Goal: Task Accomplishment & Management: Manage account settings

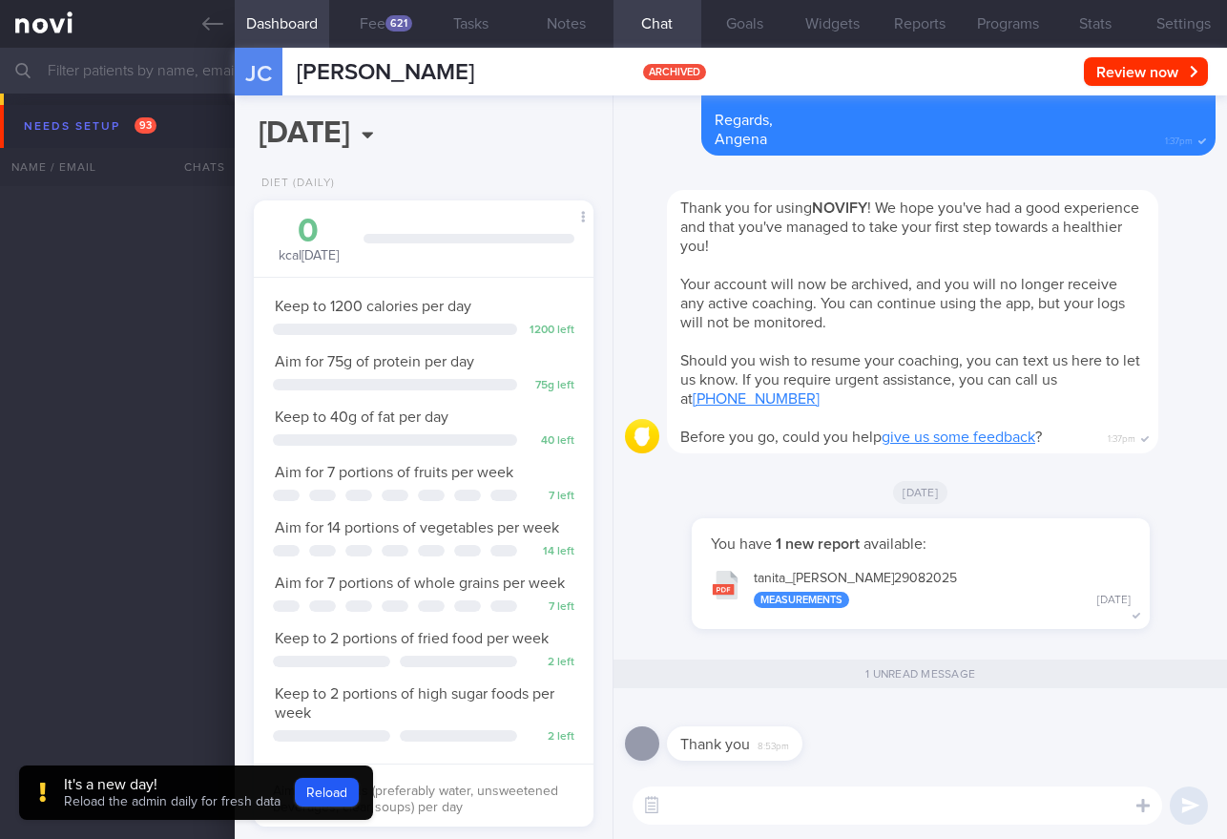
select select "8"
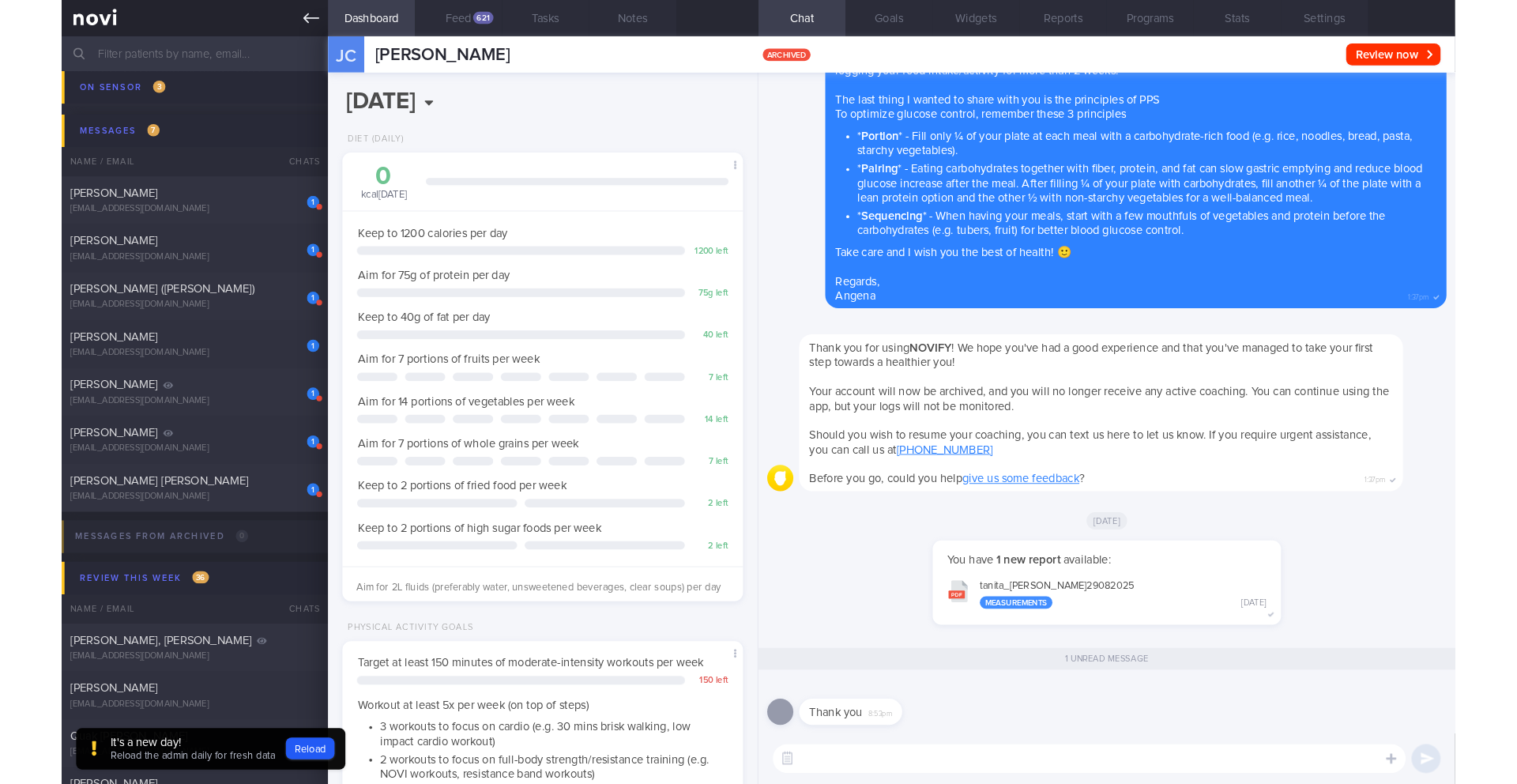
scroll to position [220, 397]
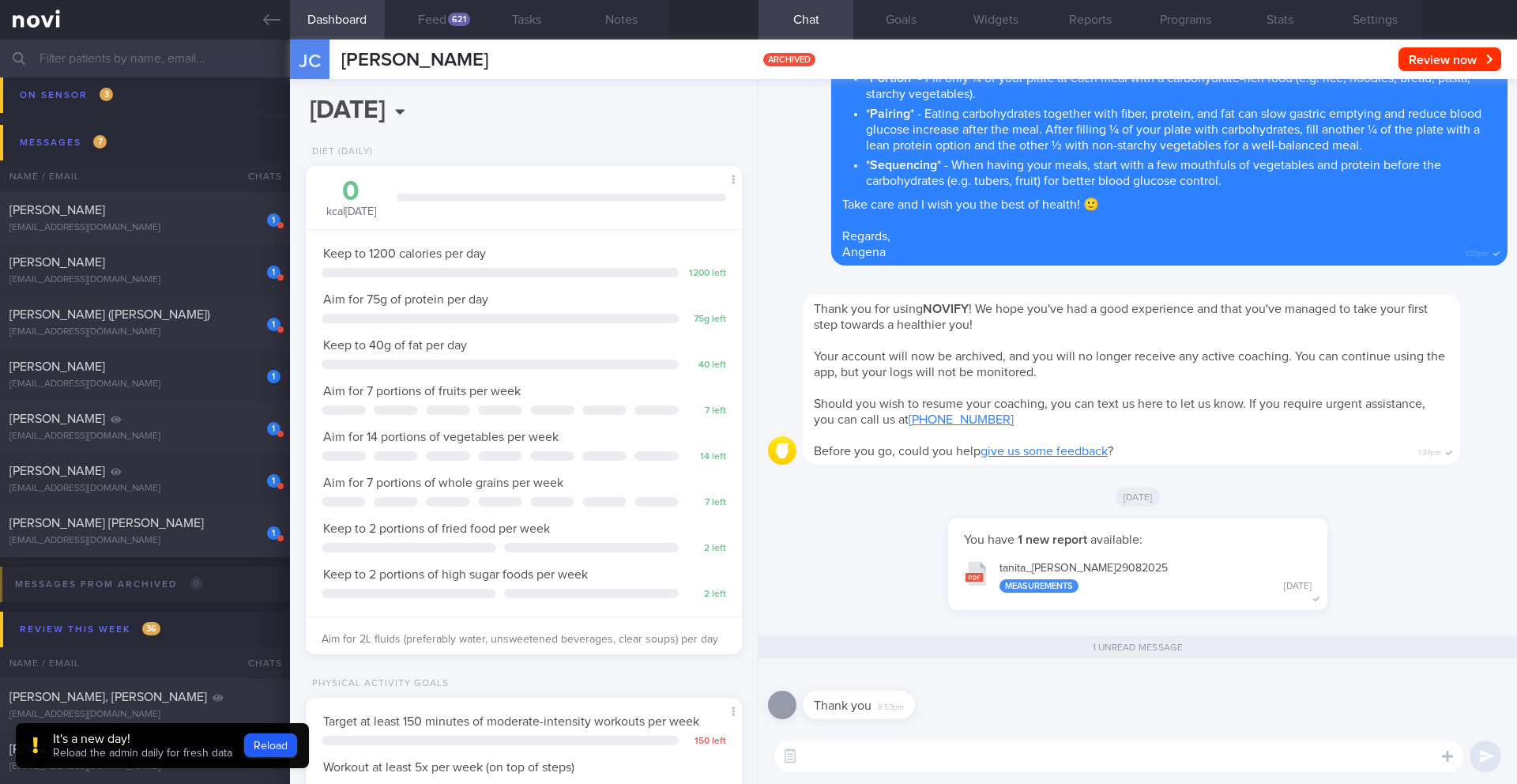
click at [154, 60] on input "text" at bounding box center [758, 59] width 1517 height 38
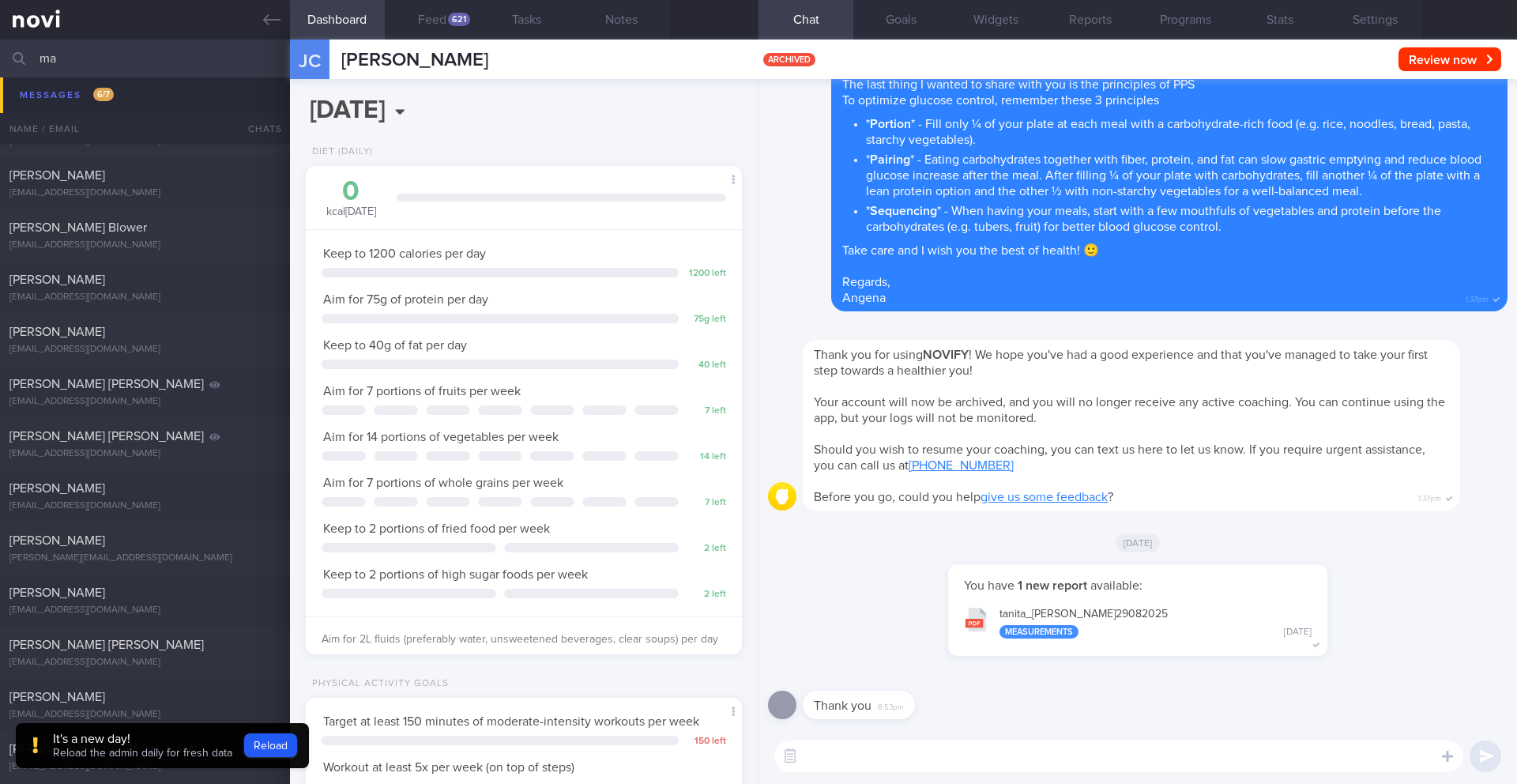
scroll to position [8117, 0]
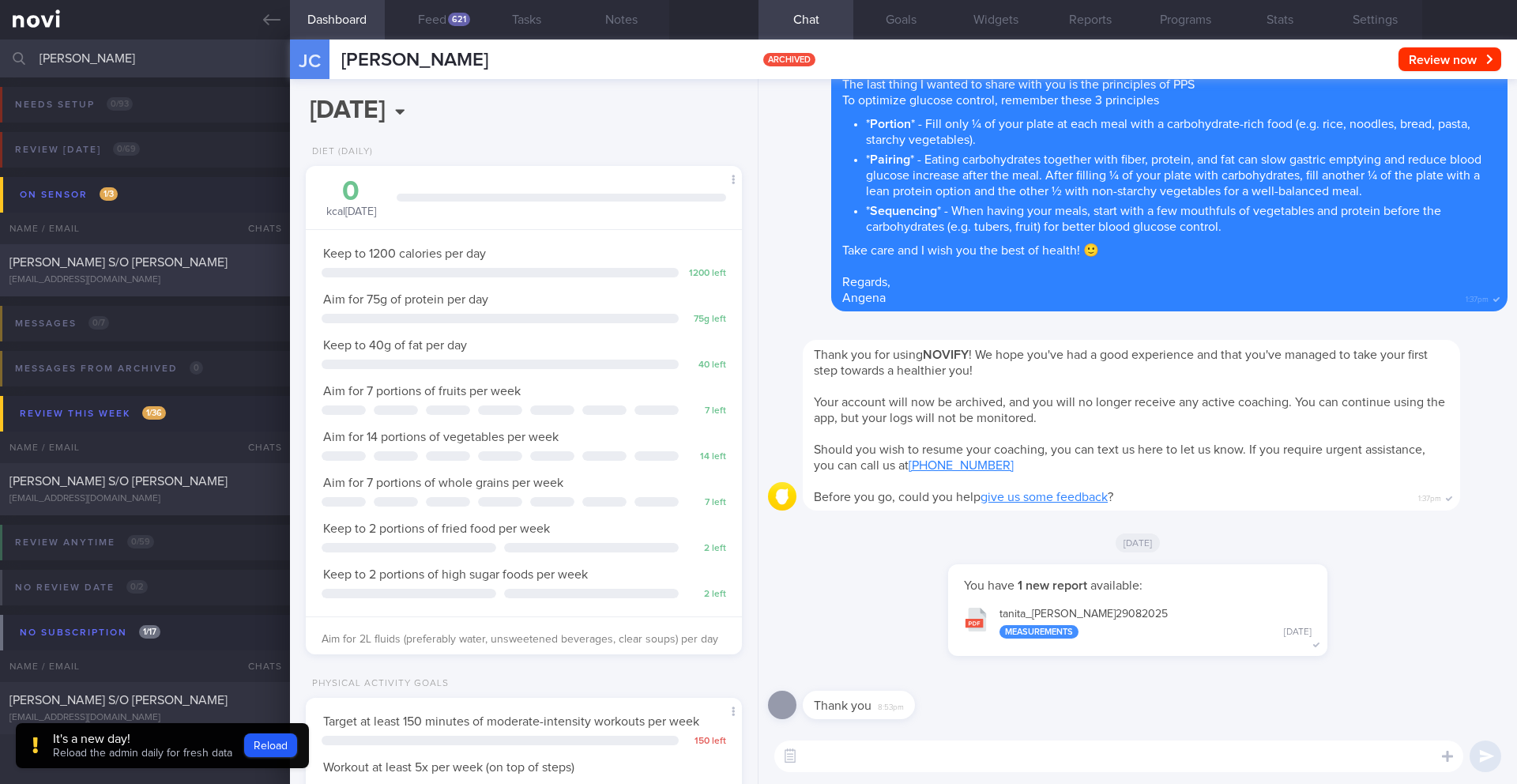
type input "[PERSON_NAME]"
click at [204, 269] on div "[PERSON_NAME] S/O [PERSON_NAME]" at bounding box center [142, 262] width 267 height 16
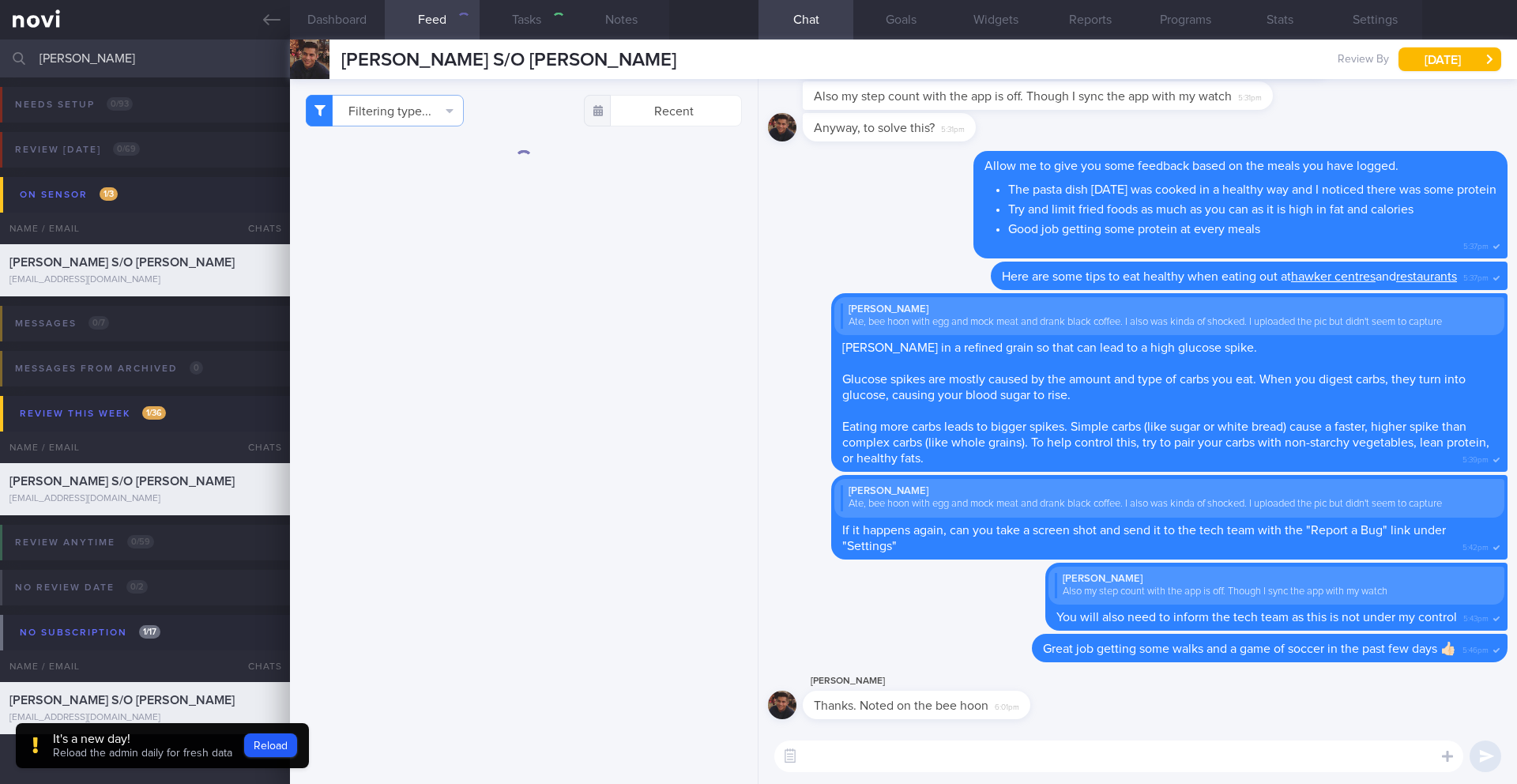
type input "4-5/9 SAF LIP"
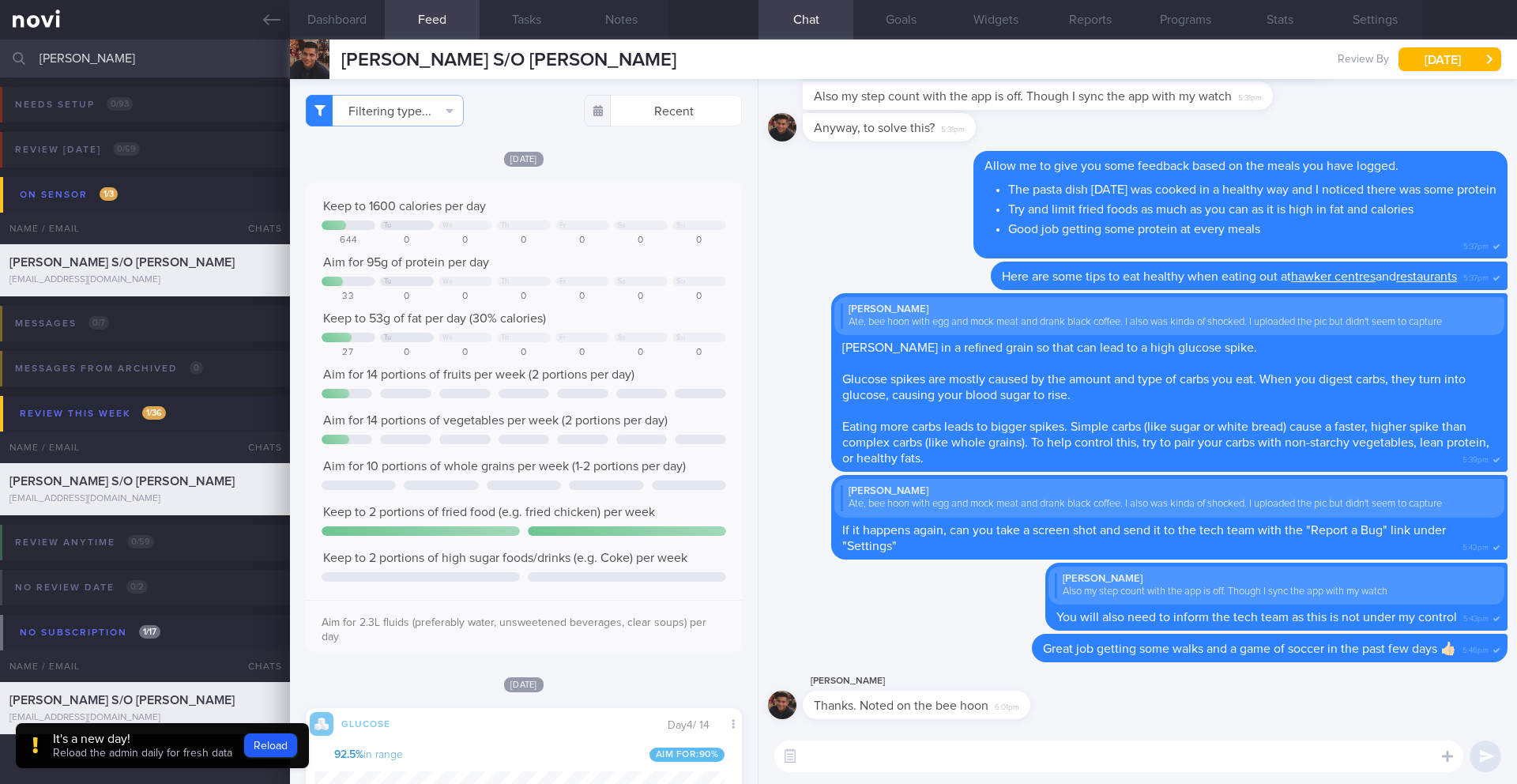
scroll to position [258, 411]
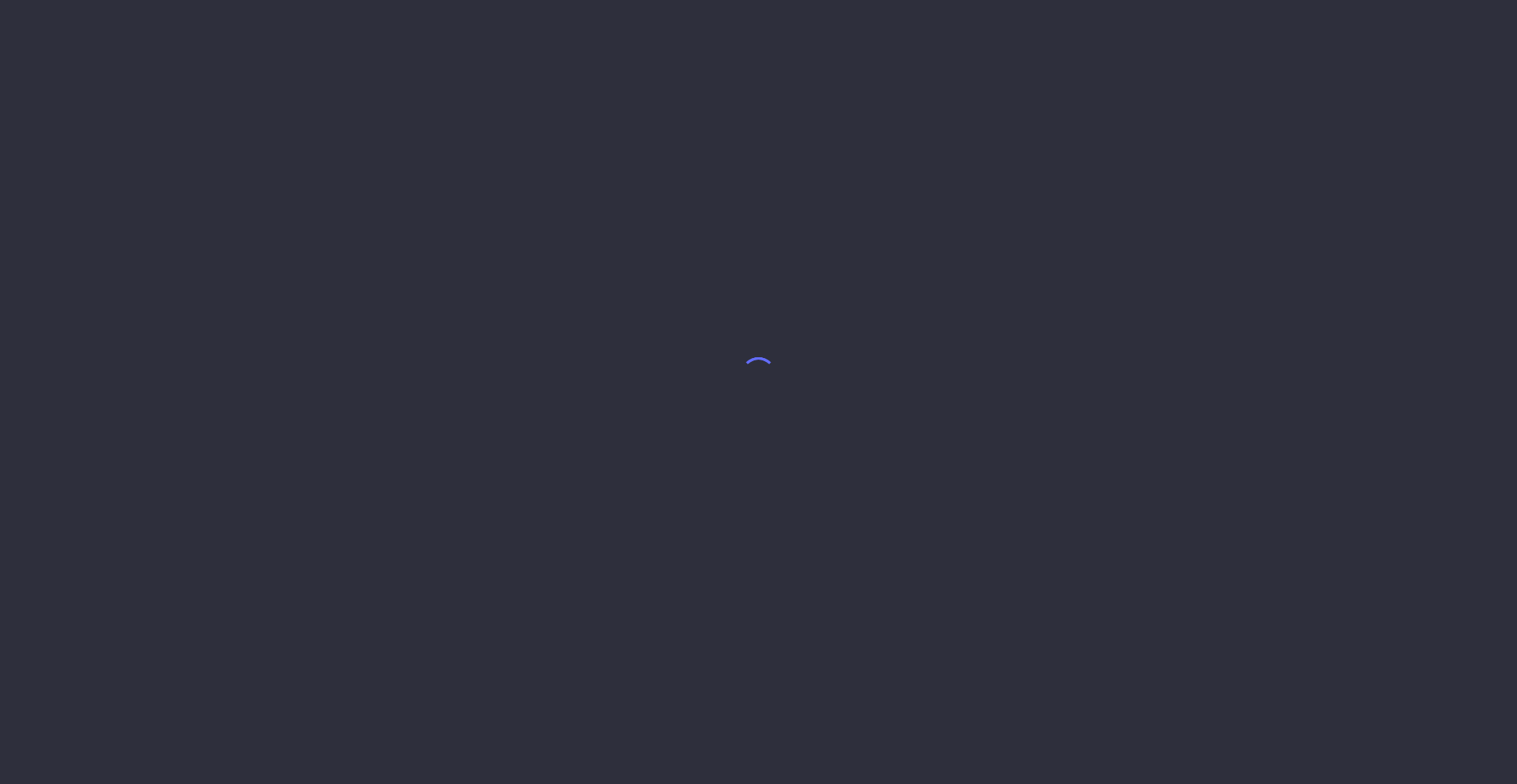
select select "8"
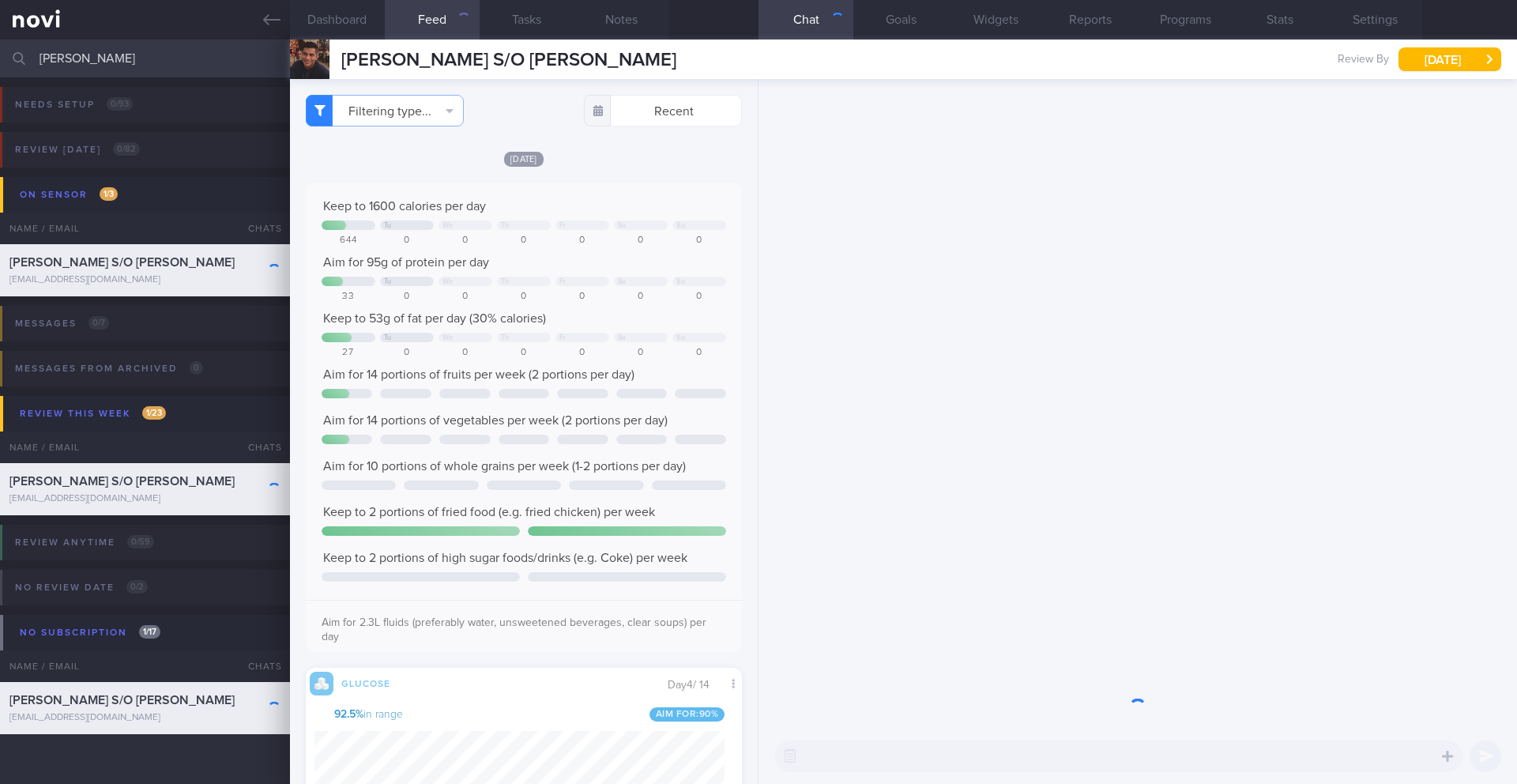
scroll to position [258, 411]
click at [425, 68] on span "[PERSON_NAME] S/O [PERSON_NAME]" at bounding box center [508, 60] width 335 height 19
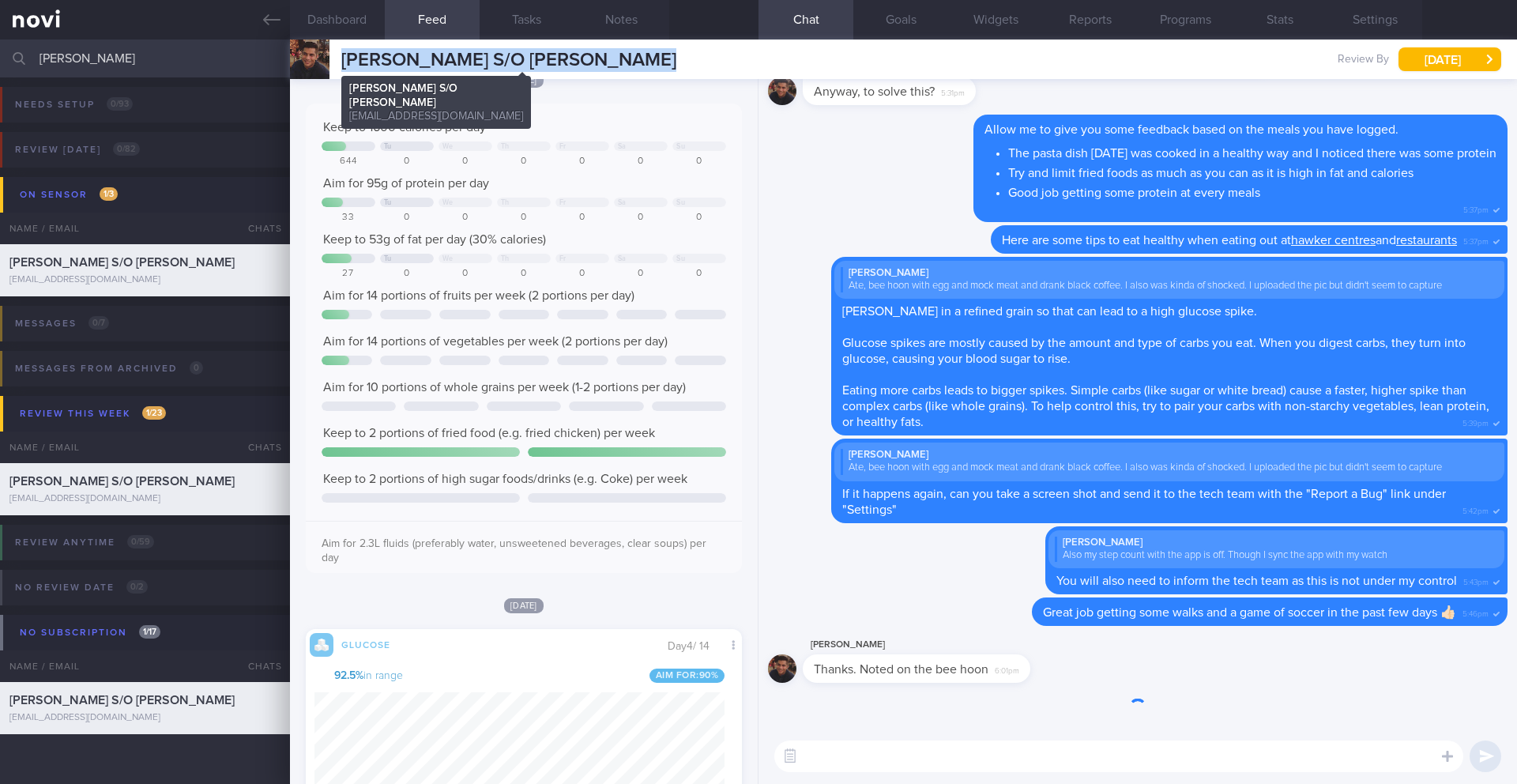
click at [425, 68] on span "[PERSON_NAME] S/O [PERSON_NAME]" at bounding box center [508, 60] width 335 height 19
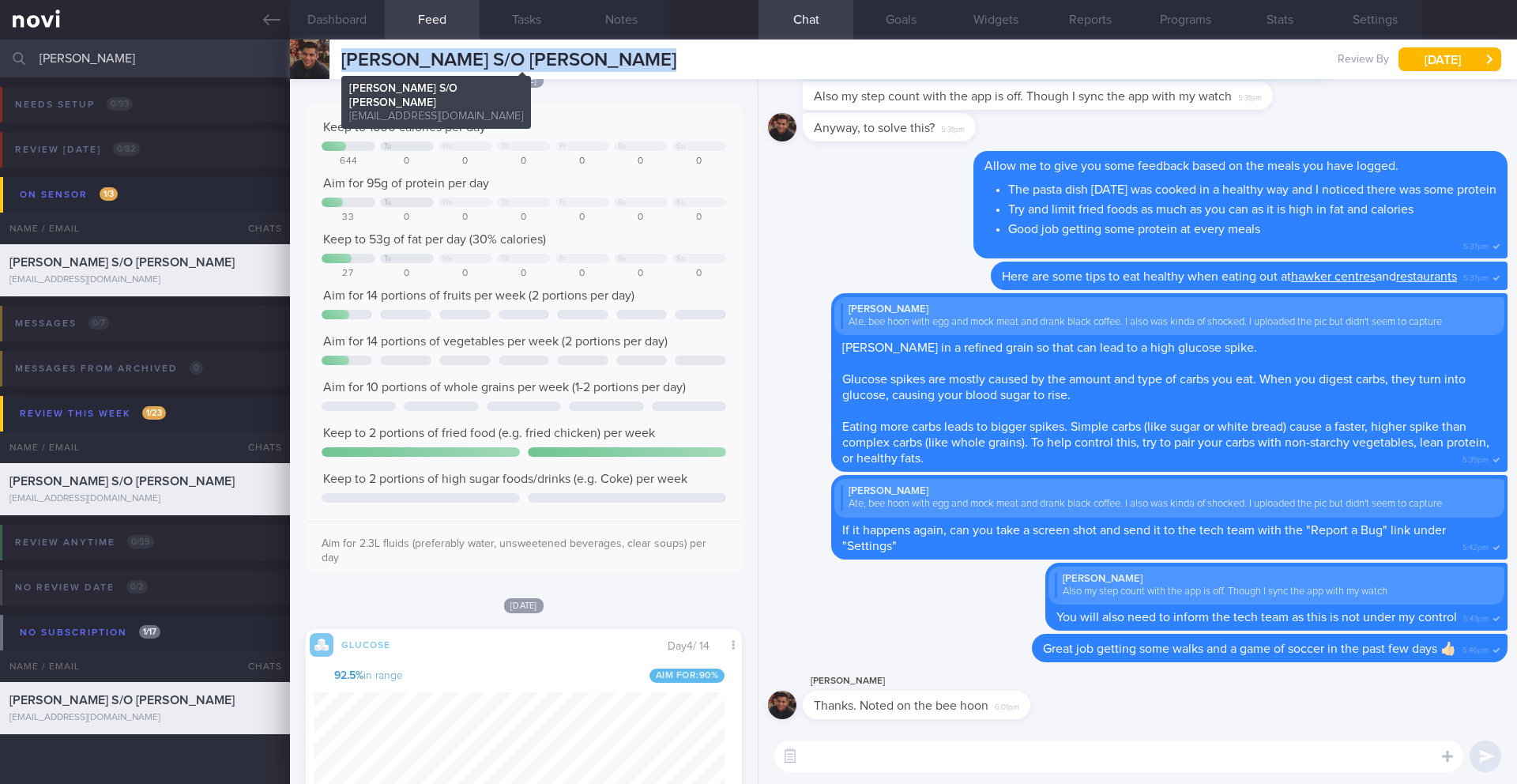
copy div "[PERSON_NAME] S/O [PERSON_NAME] [PERSON_NAME] S/O [PERSON_NAME] [EMAIL_ADDRESS]…"
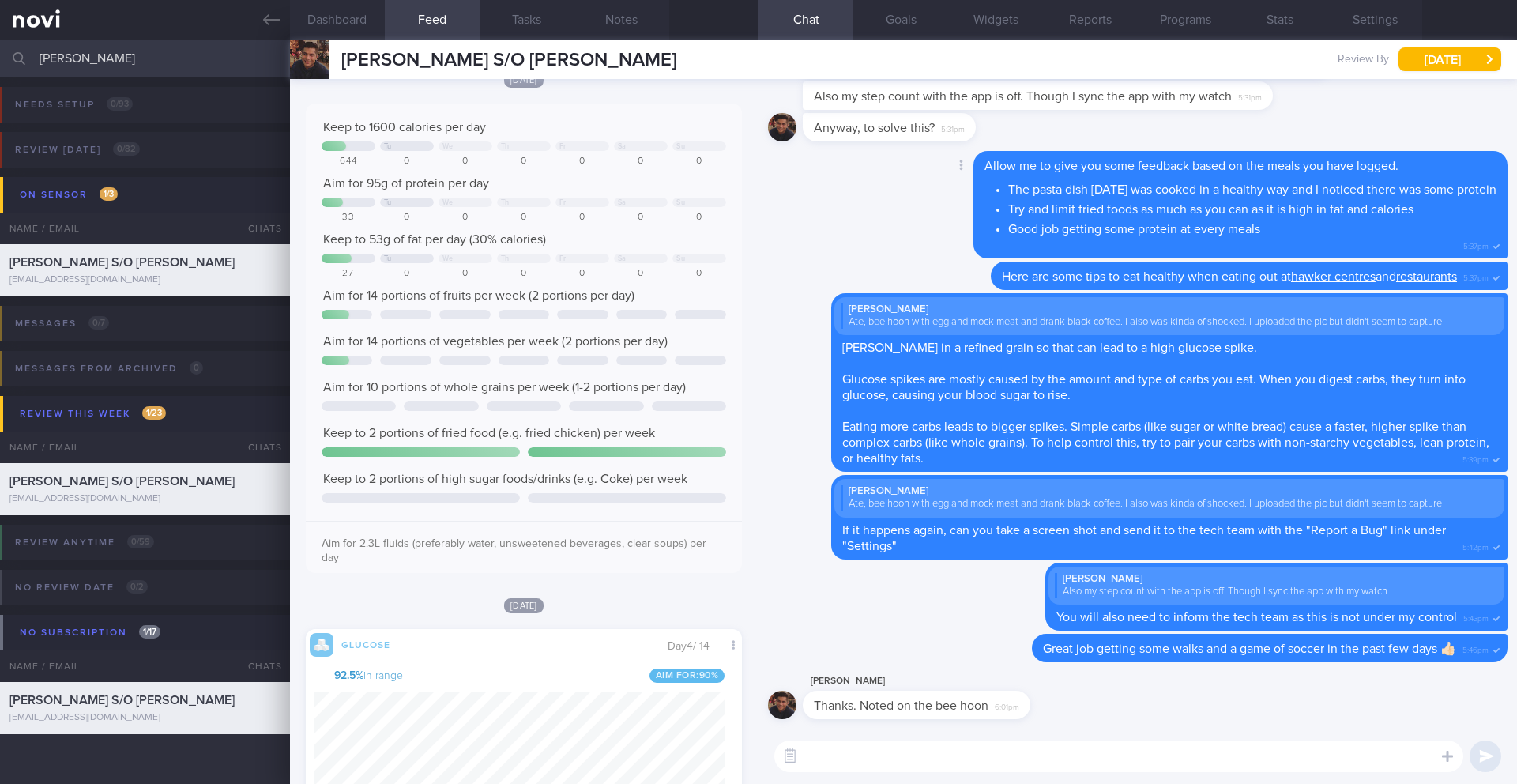
click at [910, 237] on div "Delete Allow me to give you some feedback based on the meals you have logged. T…" at bounding box center [1208, 204] width 597 height 108
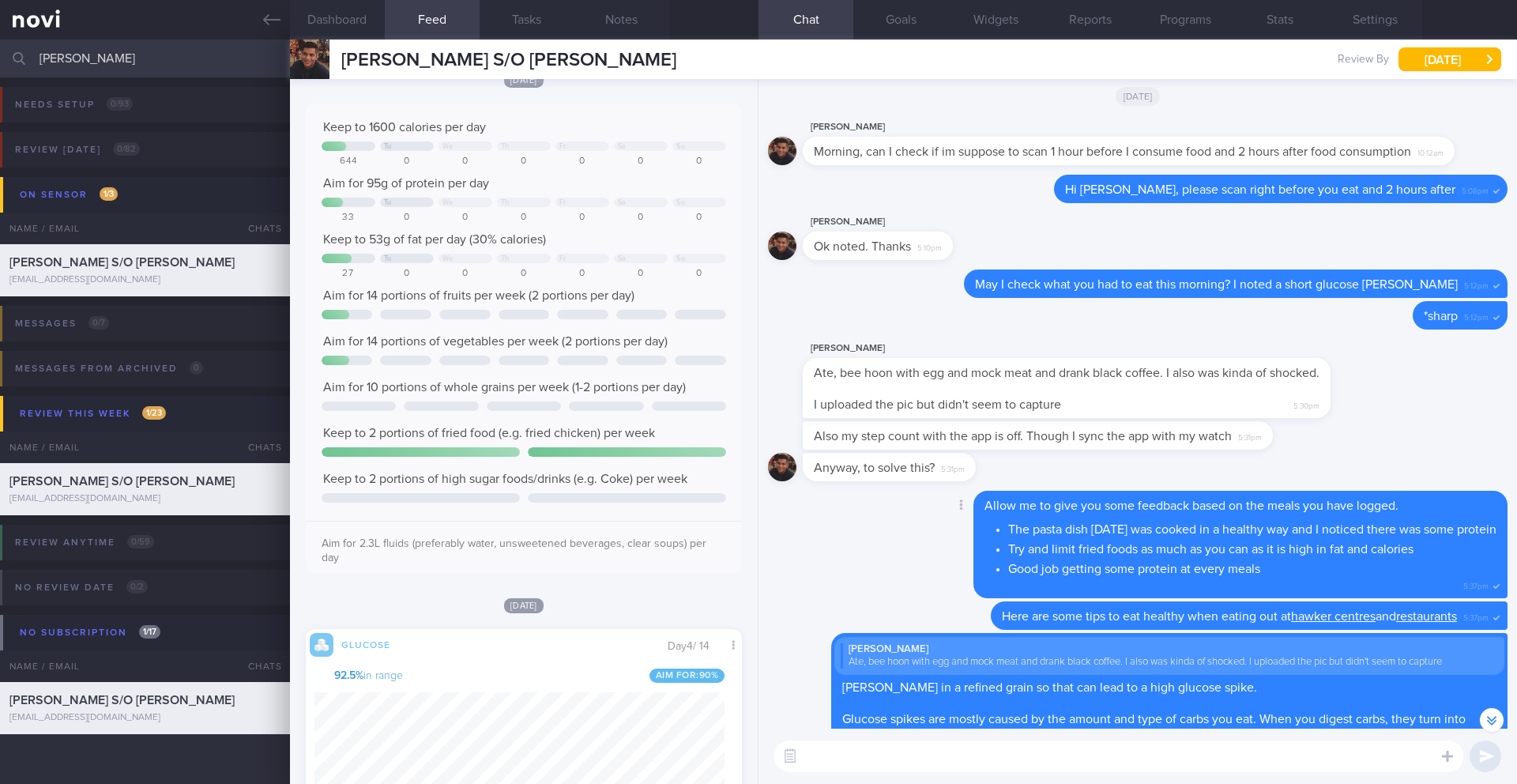
scroll to position [0, 0]
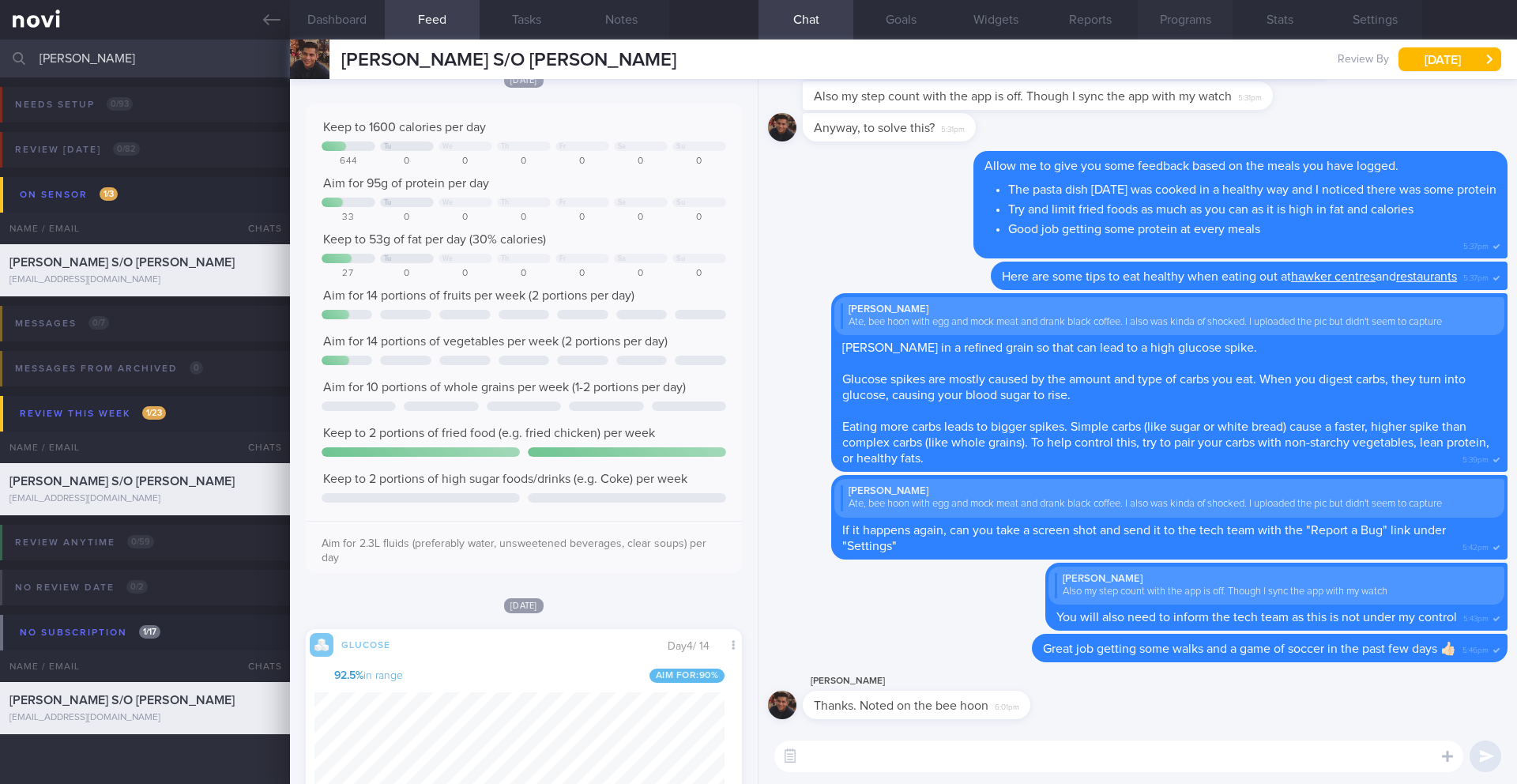
click at [1211, 22] on button "Programs" at bounding box center [1185, 20] width 95 height 40
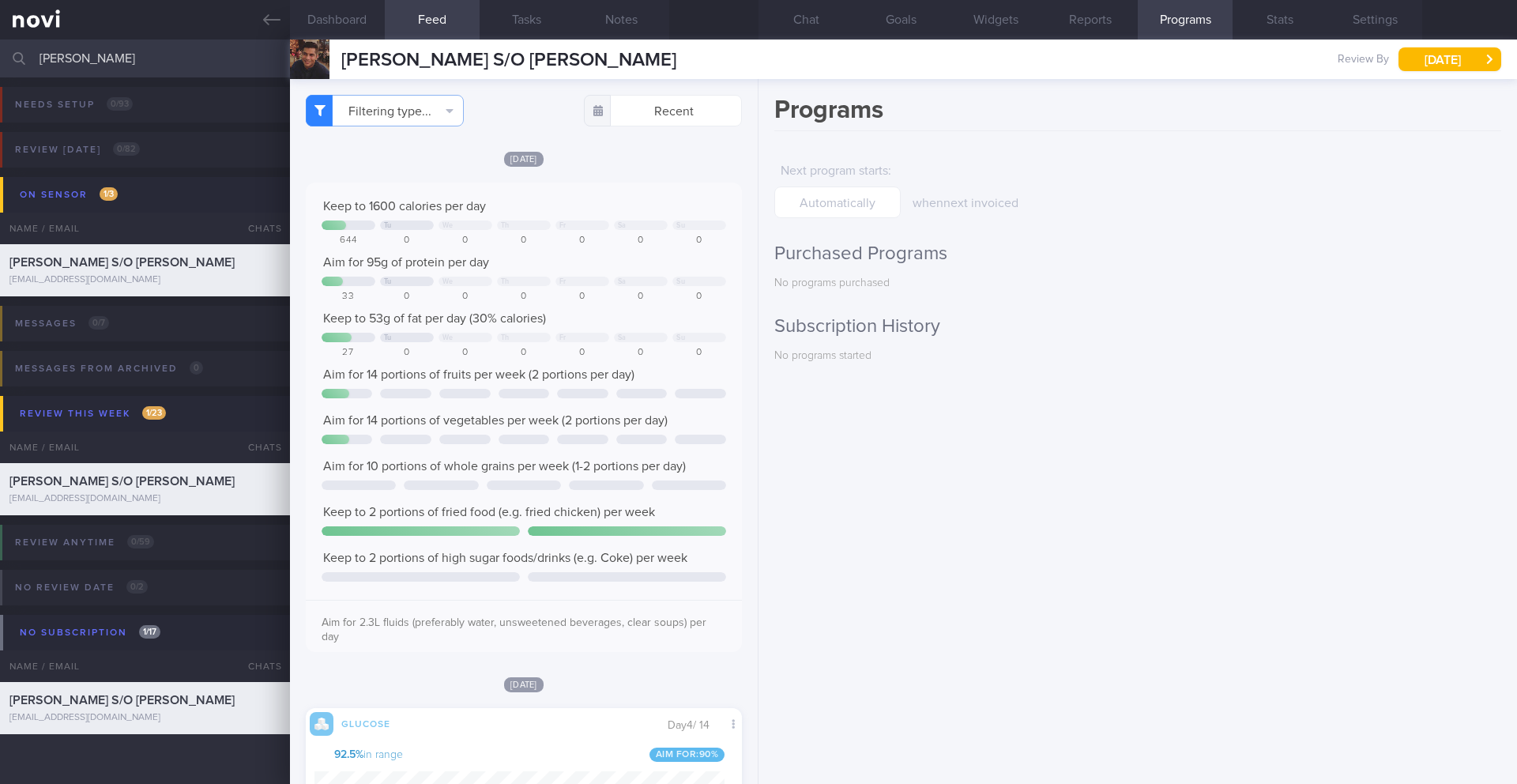
drag, startPoint x: 343, startPoint y: 65, endPoint x: 721, endPoint y: 64, distance: 378.0
click at [721, 64] on div "[PERSON_NAME] S/O [PERSON_NAME] [PERSON_NAME] S/O [PERSON_NAME] [EMAIL_ADDRESS]…" at bounding box center [903, 60] width 1227 height 40
copy span "[PERSON_NAME] S/O [PERSON_NAME]"
click at [171, 71] on input "[PERSON_NAME]" at bounding box center [758, 59] width 1517 height 38
drag, startPoint x: 171, startPoint y: 71, endPoint x: 0, endPoint y: 58, distance: 171.5
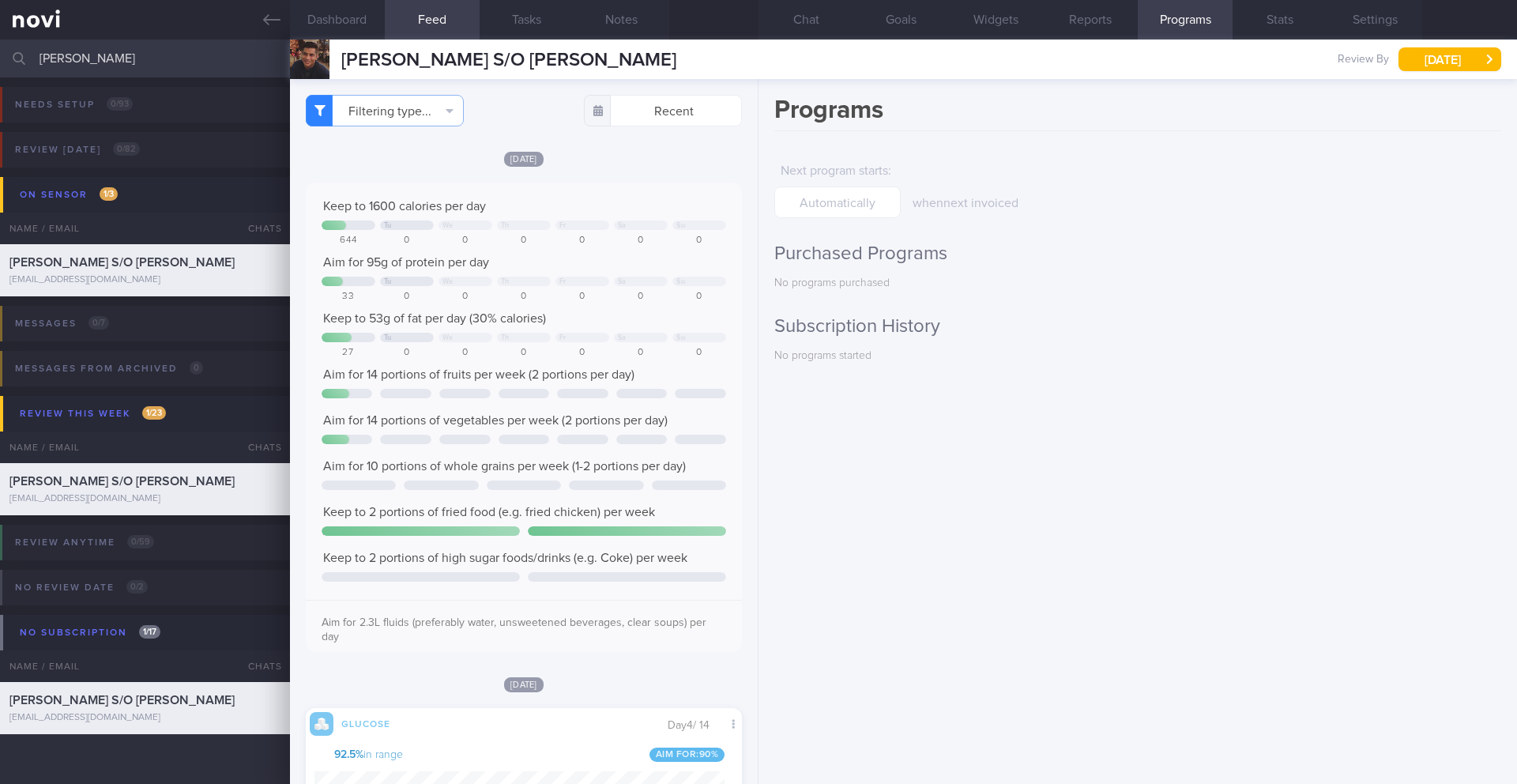
click at [0, 58] on input "[PERSON_NAME]" at bounding box center [758, 59] width 1517 height 38
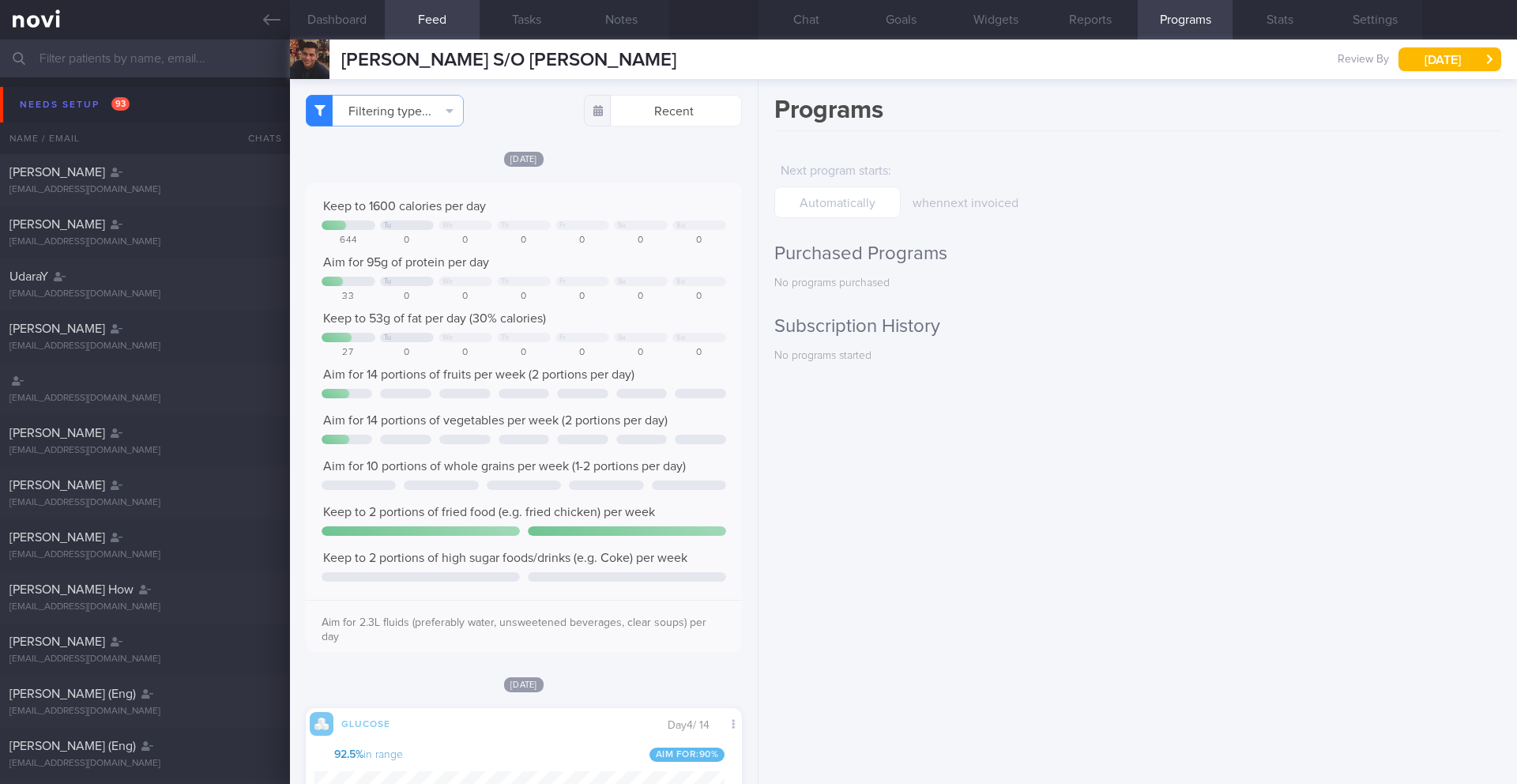
click at [189, 69] on input "text" at bounding box center [758, 59] width 1517 height 38
click at [240, 51] on input "text" at bounding box center [758, 59] width 1517 height 38
click at [275, 20] on icon at bounding box center [272, 19] width 17 height 11
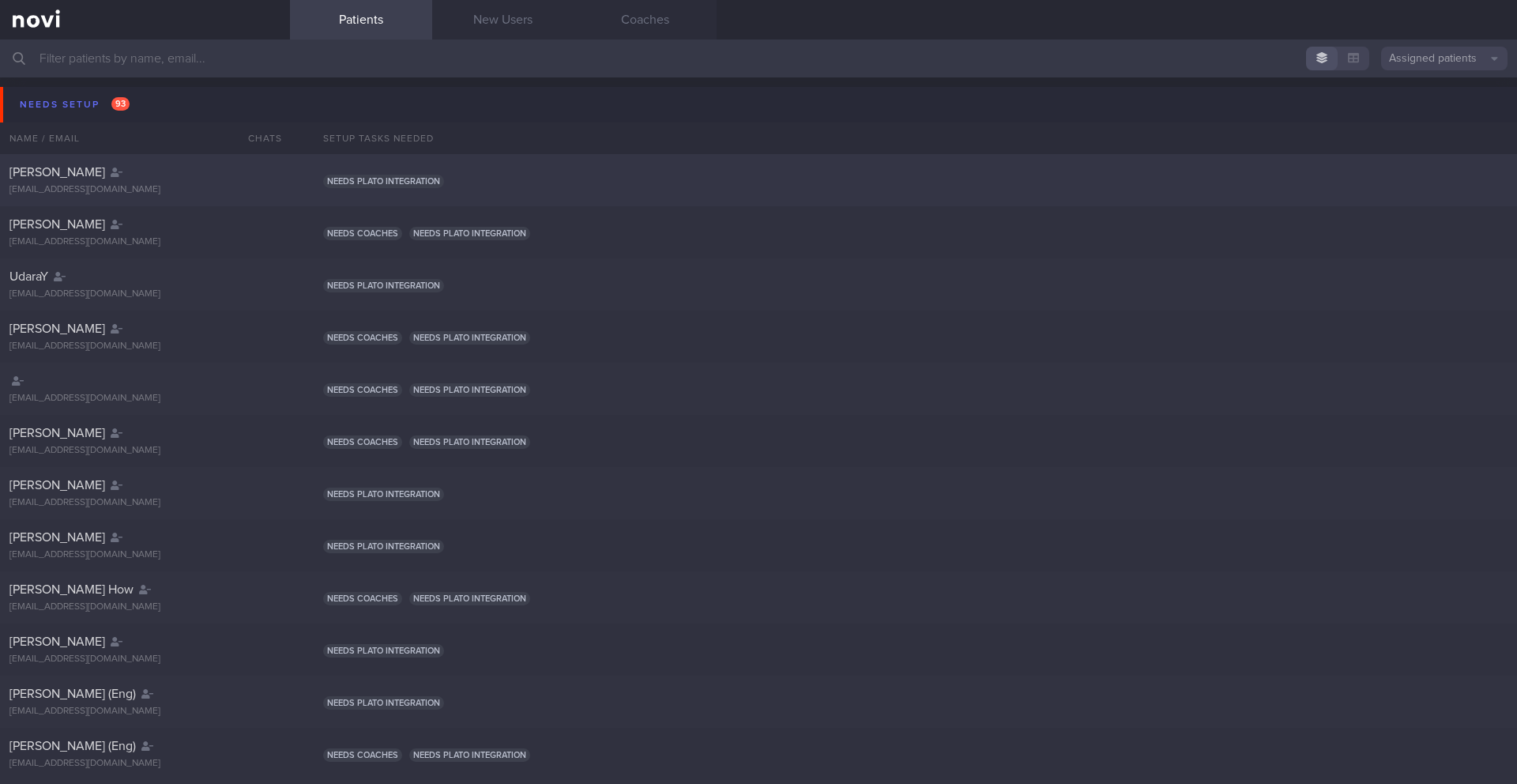
click at [740, 310] on div "[PERSON_NAME] [EMAIL_ADDRESS][DOMAIN_NAME] Needs plato integration" at bounding box center [758, 336] width 1517 height 52
select select "8"
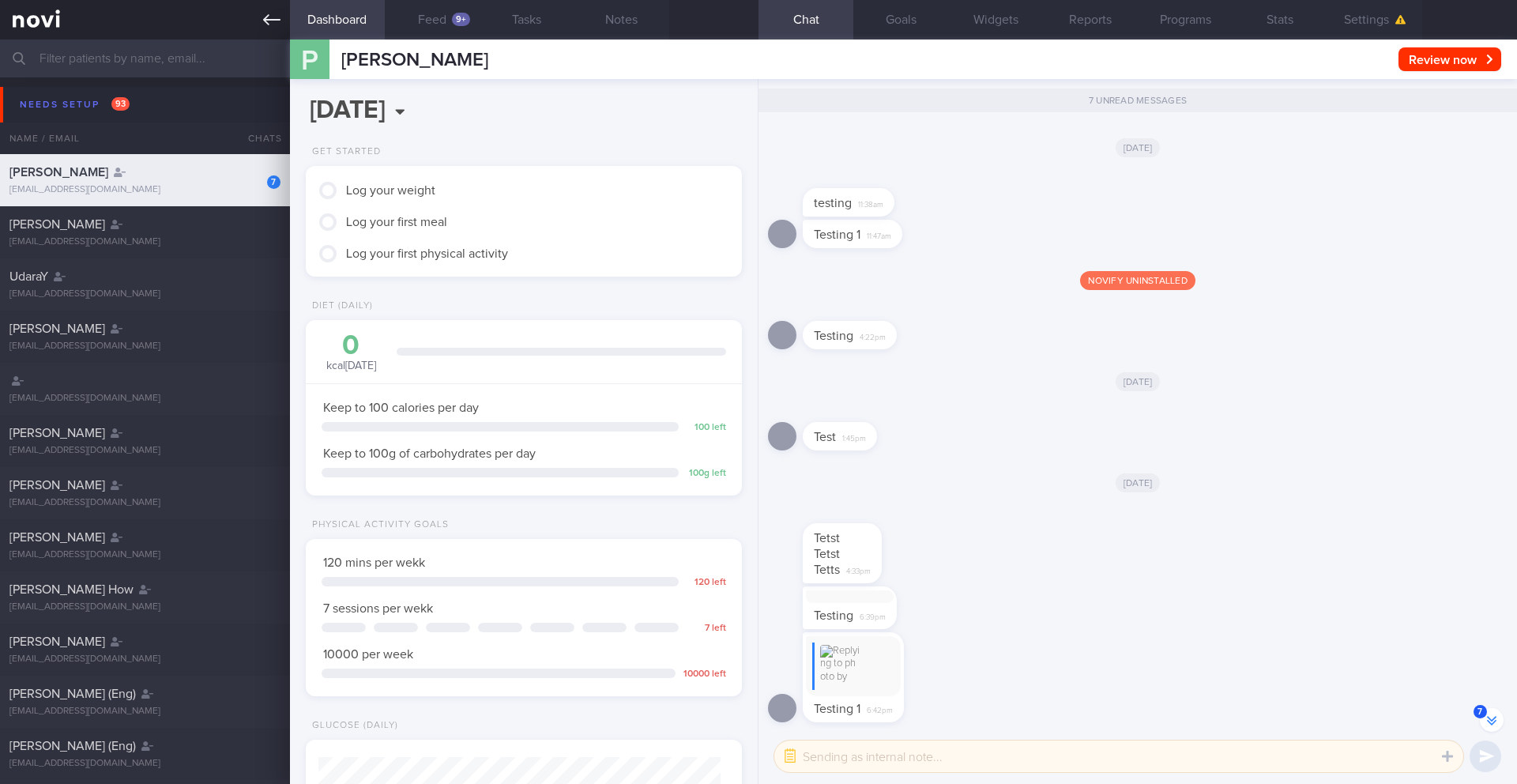
scroll to position [200, 403]
click at [263, 20] on icon at bounding box center [272, 19] width 17 height 11
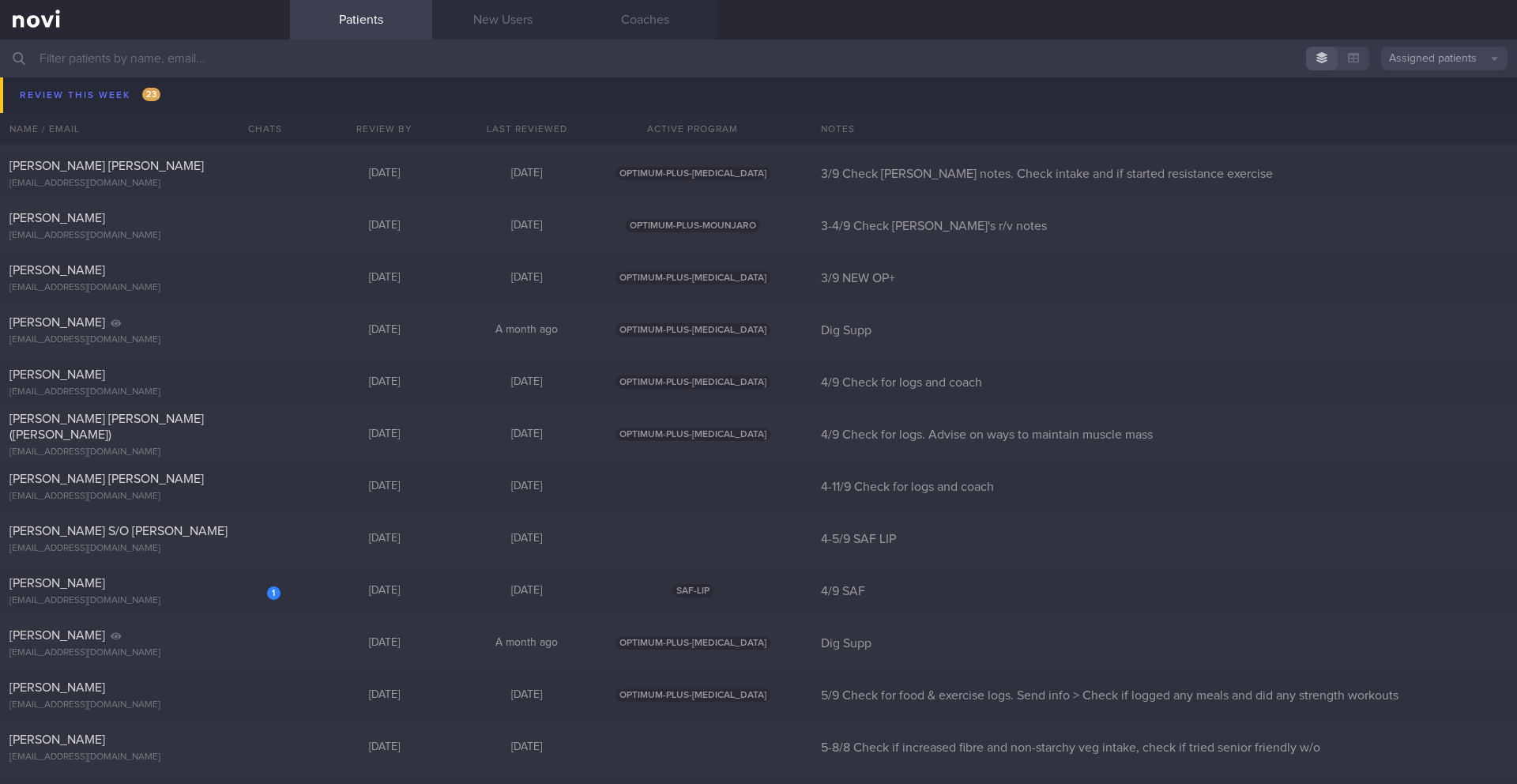
scroll to position [10480, 0]
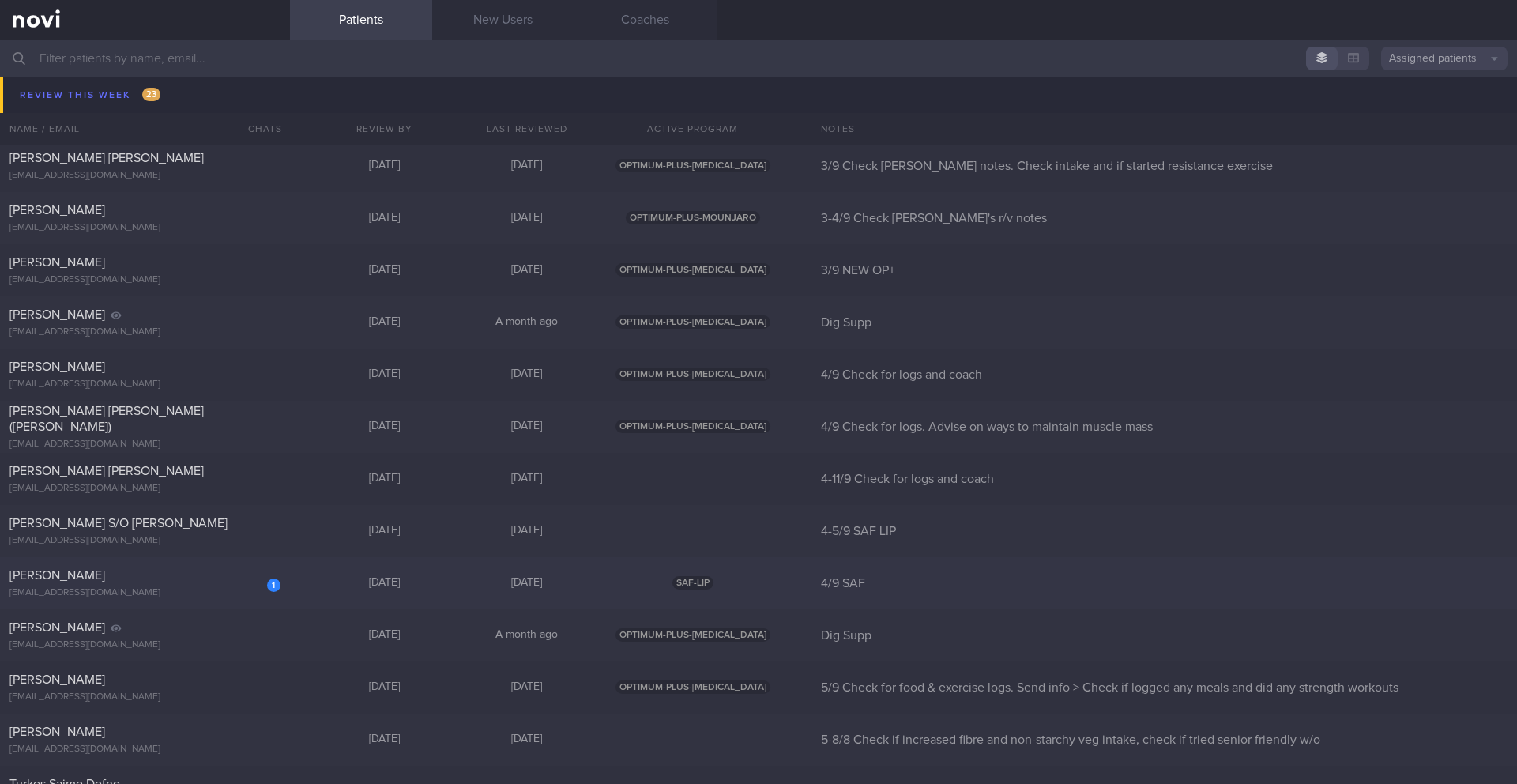
click at [218, 580] on div "[PERSON_NAME]" at bounding box center [142, 575] width 267 height 16
select select "8"
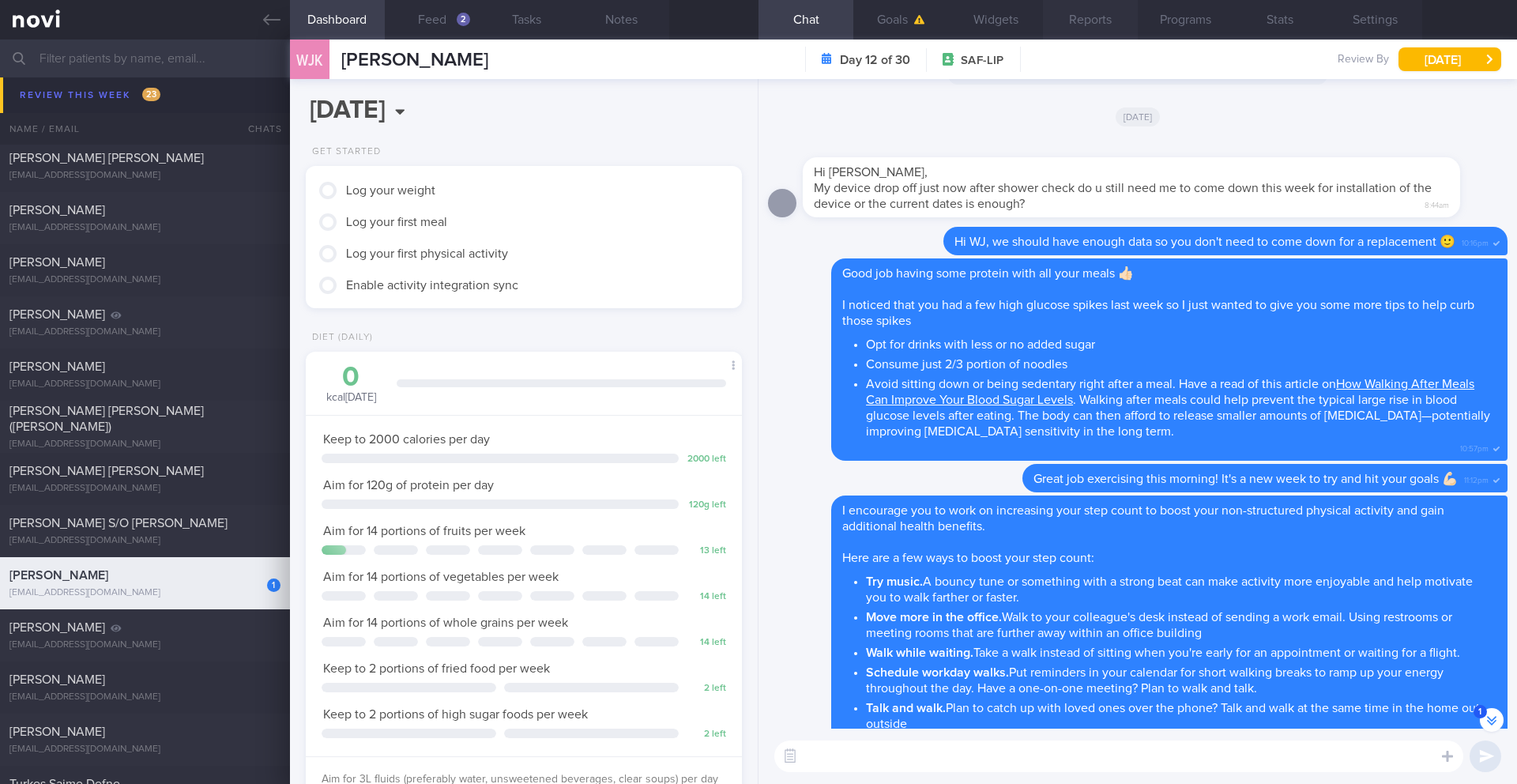
scroll to position [789729, 789724]
click at [274, 20] on icon at bounding box center [272, 19] width 17 height 11
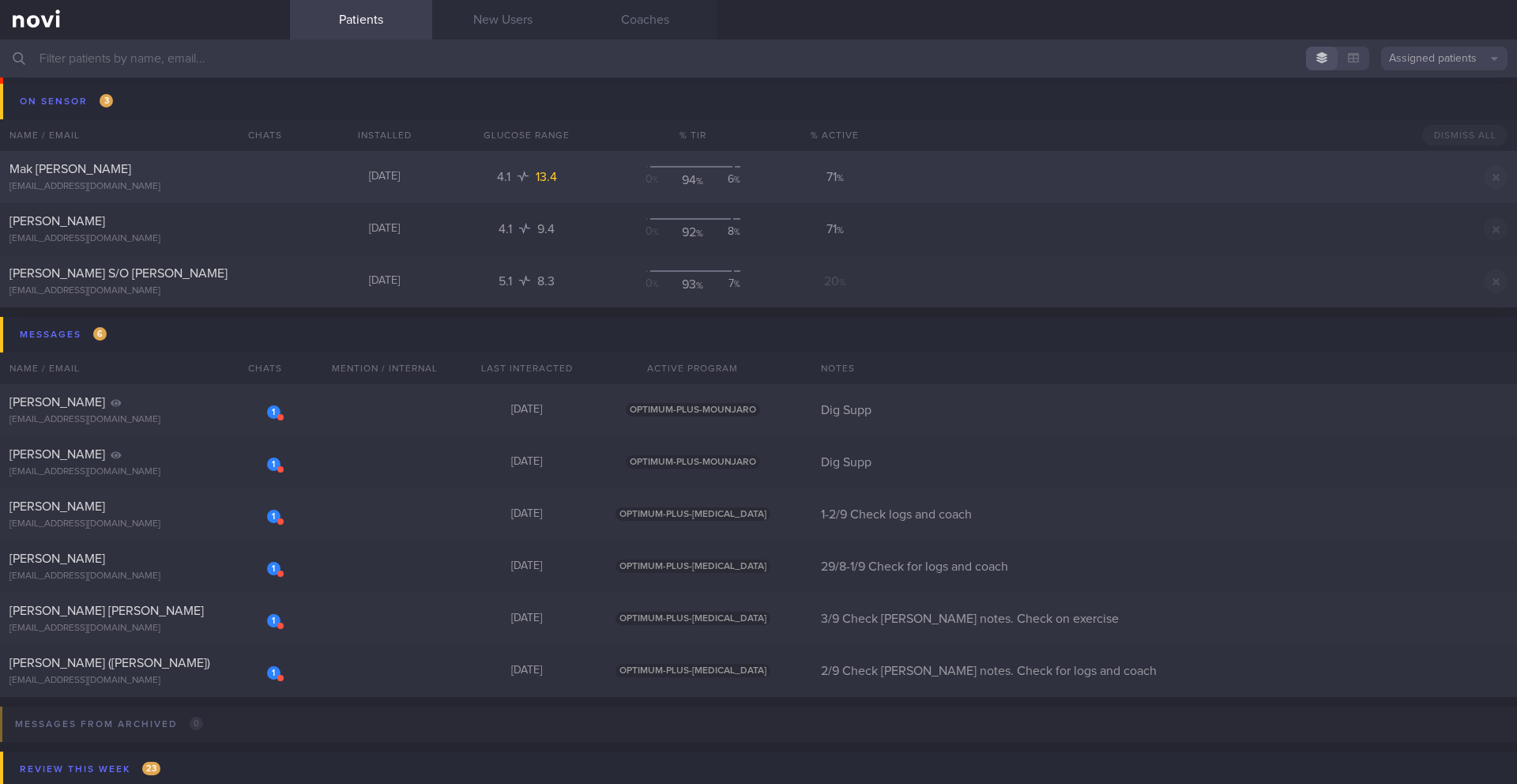
scroll to position [9462, 0]
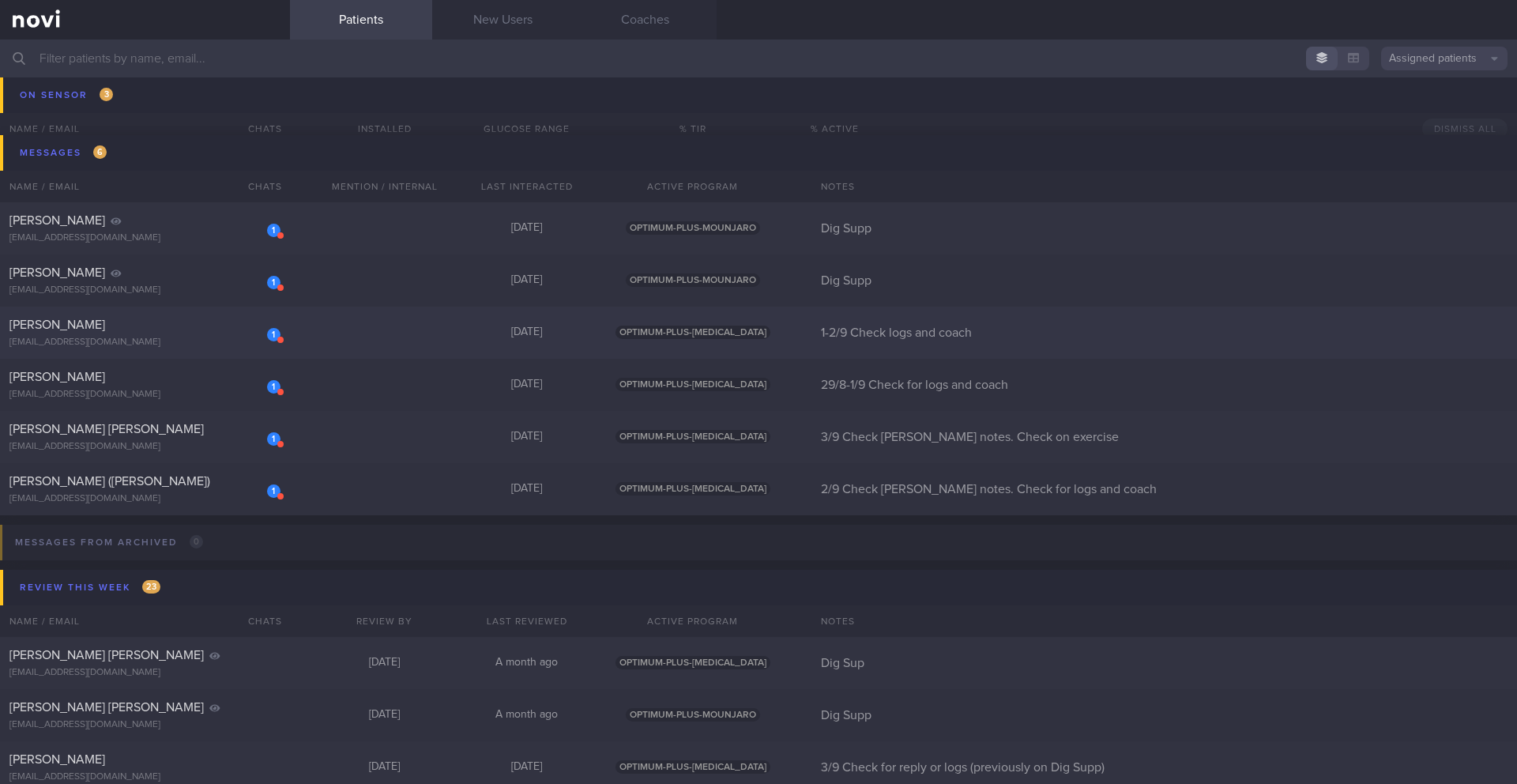
click at [238, 306] on div "1 [PERSON_NAME] [EMAIL_ADDRESS][DOMAIN_NAME] [DATE] OPTIMUM-PLUS-[MEDICAL_DATA]…" at bounding box center [758, 332] width 1517 height 52
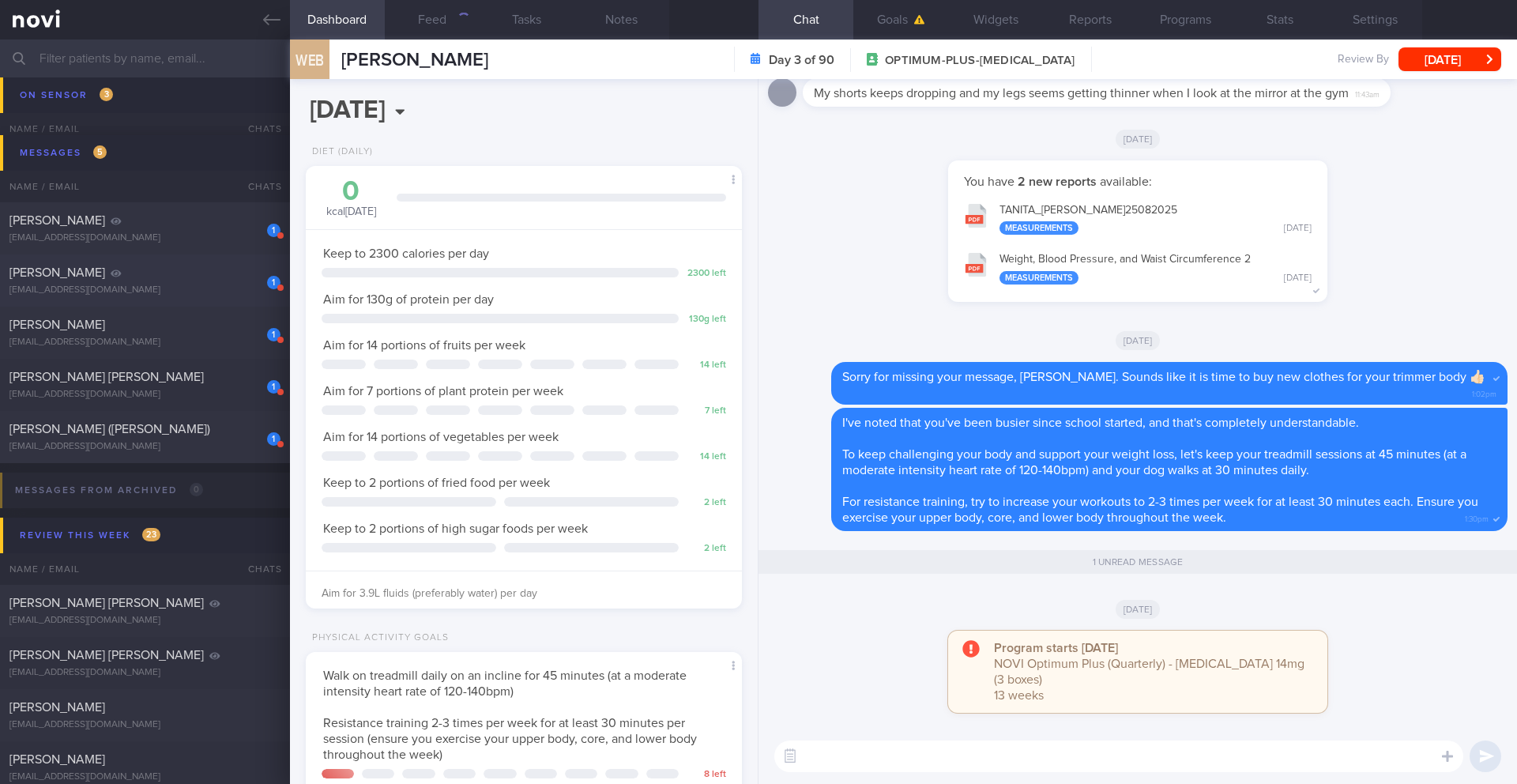
scroll to position [220, 397]
click at [1438, 49] on button "[DATE]" at bounding box center [1450, 59] width 103 height 24
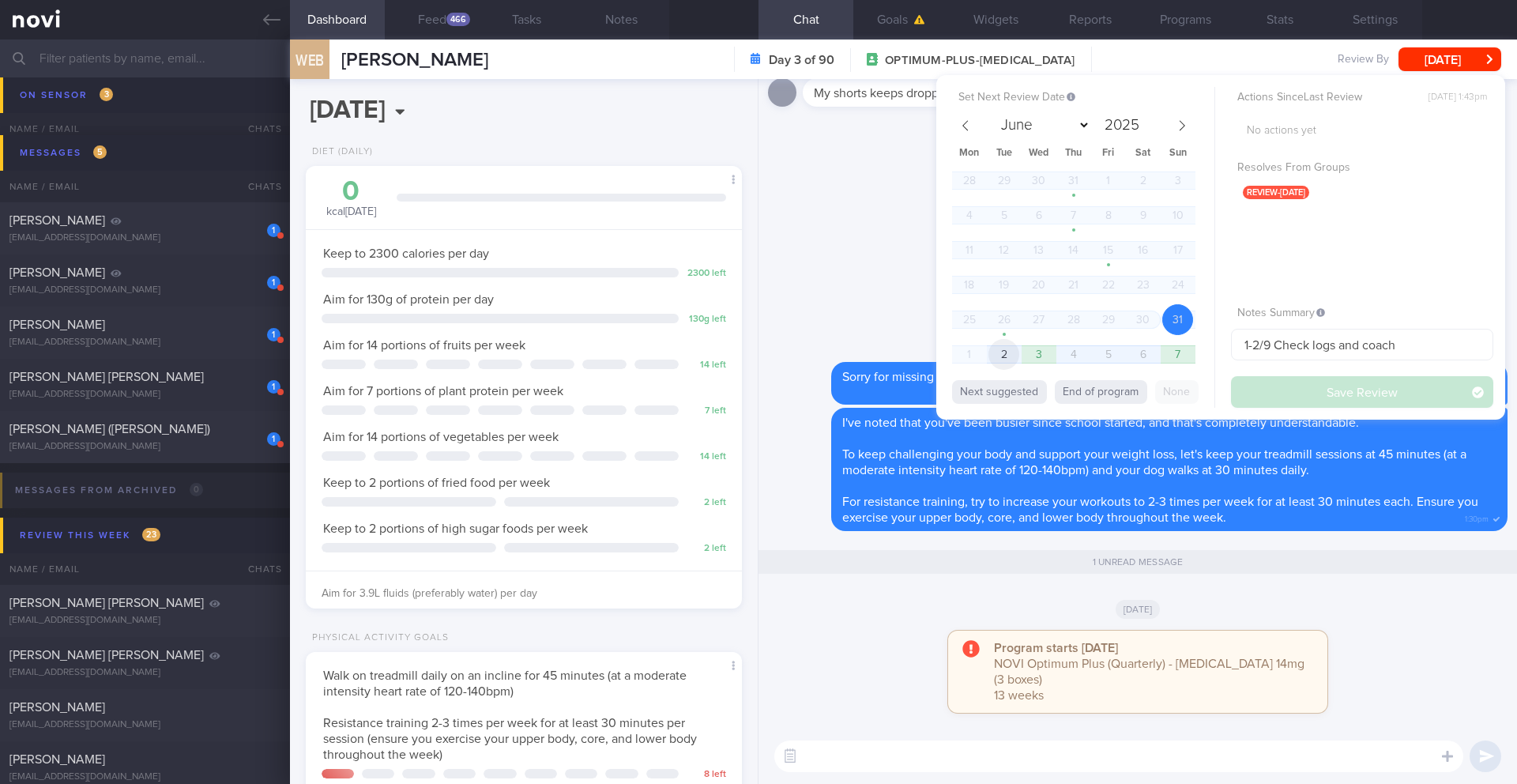
click at [1011, 354] on span "2" at bounding box center [1004, 354] width 31 height 31
select select "8"
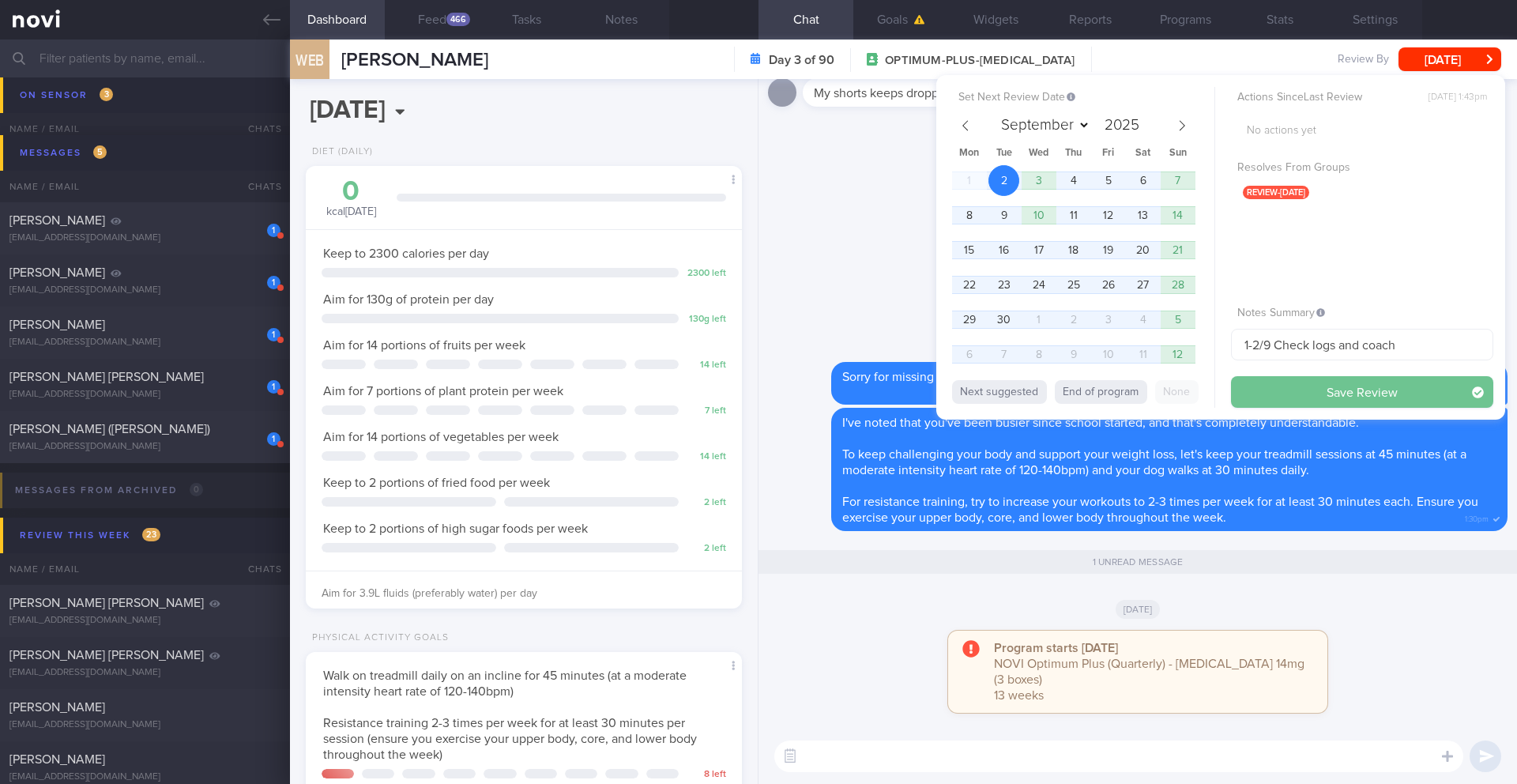
click at [1277, 394] on button "Save Review" at bounding box center [1362, 392] width 262 height 31
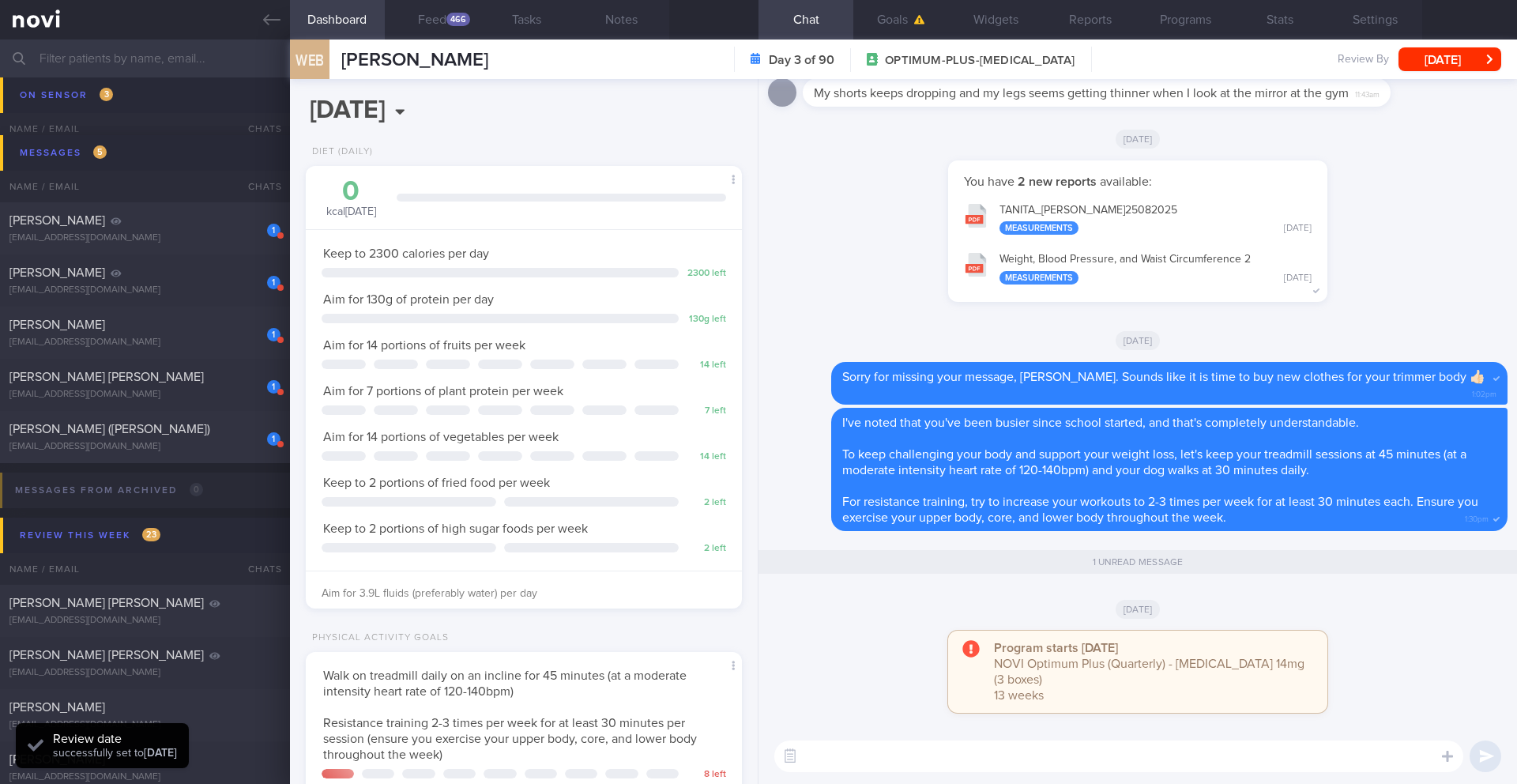
drag, startPoint x: 227, startPoint y: 286, endPoint x: 831, endPoint y: 114, distance: 628.0
click at [227, 286] on div "[EMAIL_ADDRESS][DOMAIN_NAME]" at bounding box center [144, 291] width 271 height 12
type input "Dig Supp"
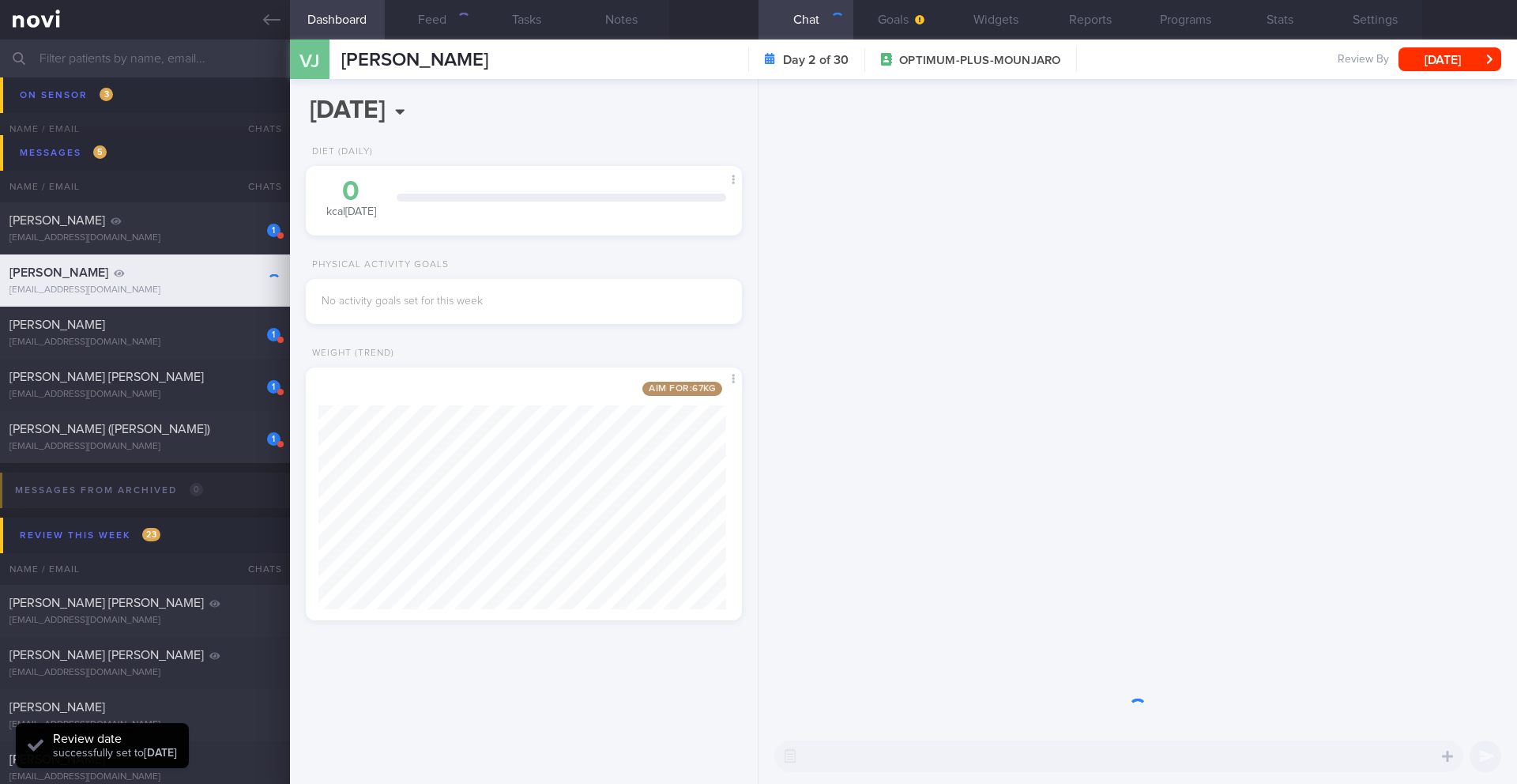
scroll to position [227, 408]
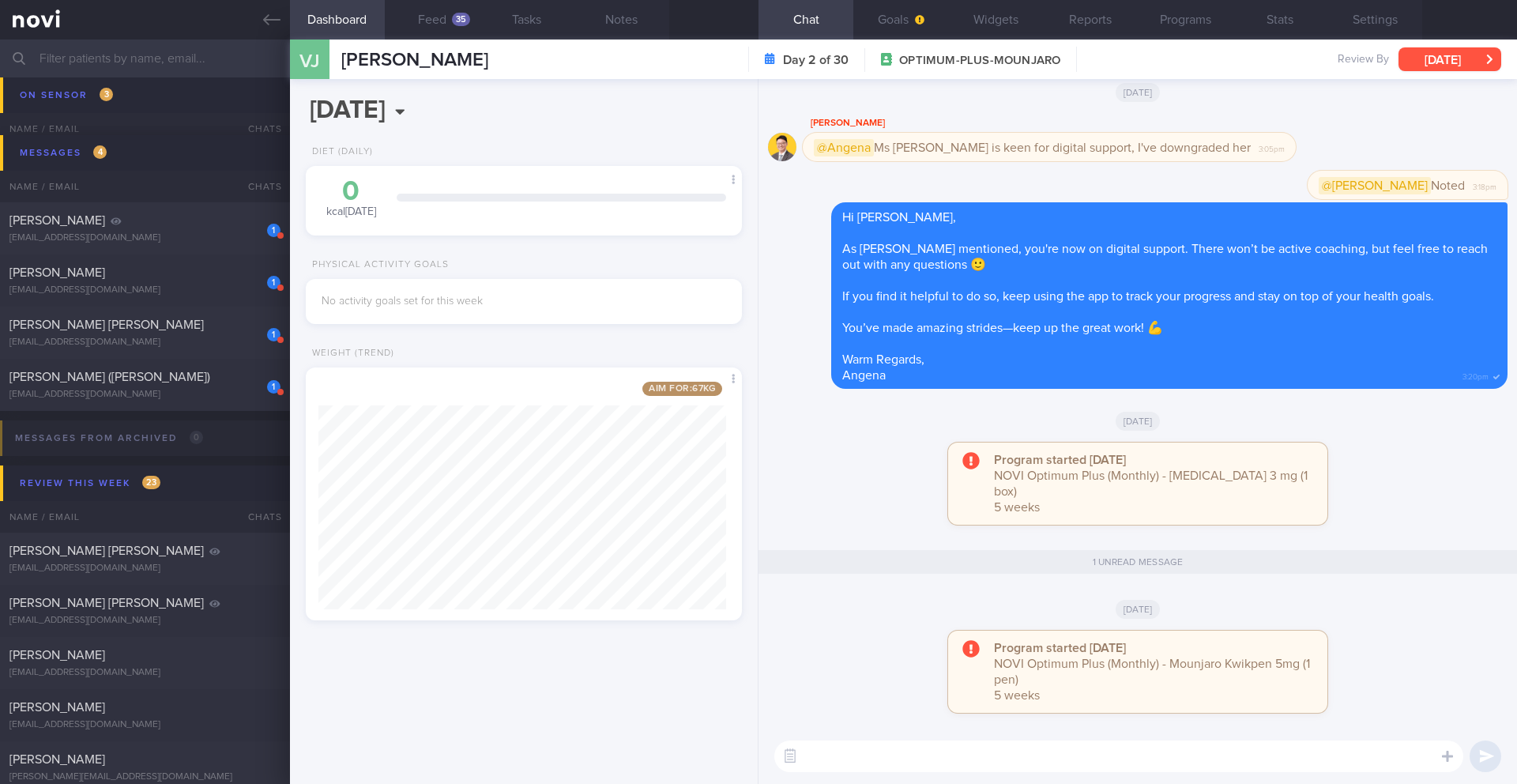
click at [1433, 58] on button "[DATE]" at bounding box center [1450, 59] width 103 height 24
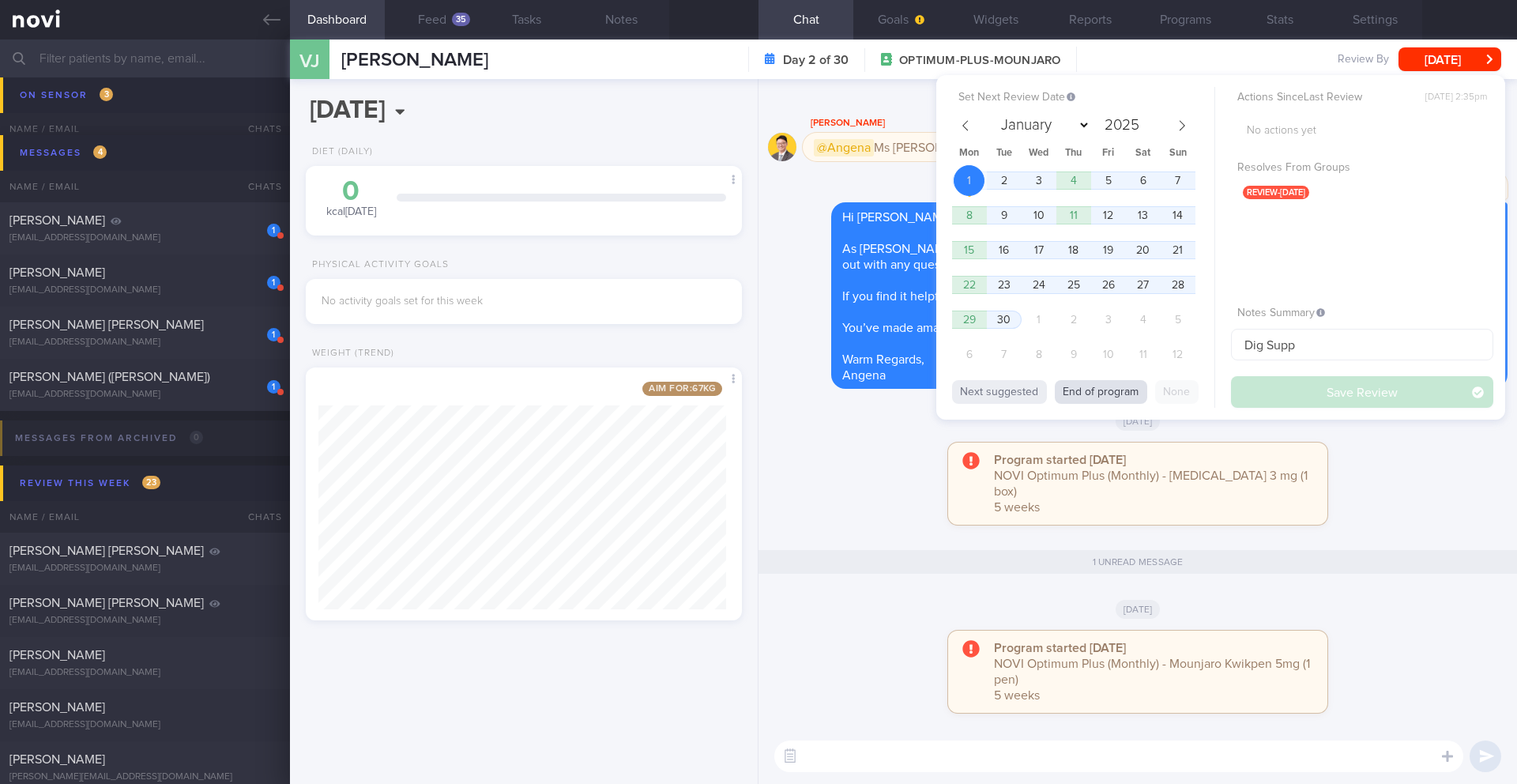
click at [1097, 397] on button "End of program" at bounding box center [1101, 392] width 93 height 24
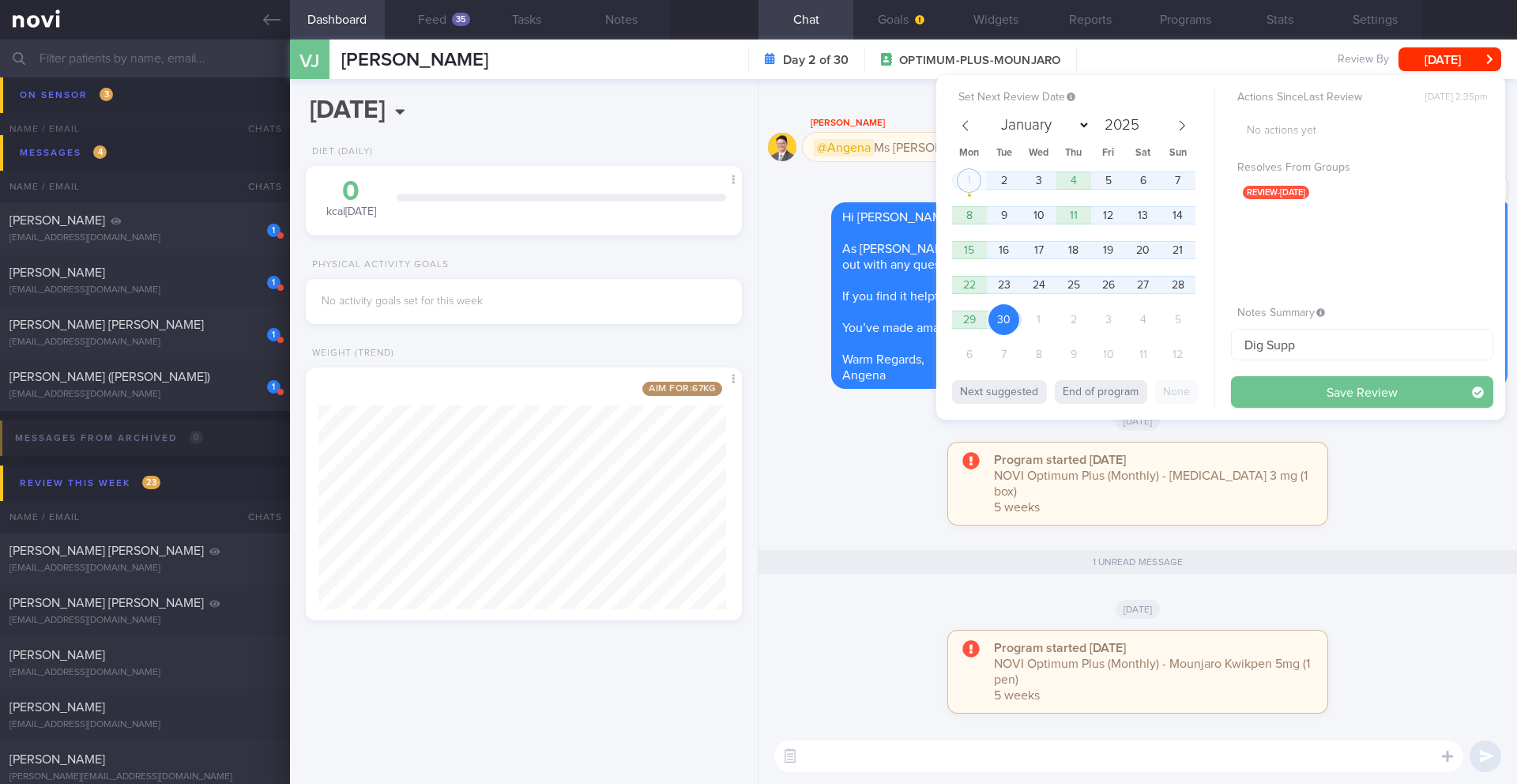
click at [1261, 390] on button "Save Review" at bounding box center [1362, 392] width 262 height 31
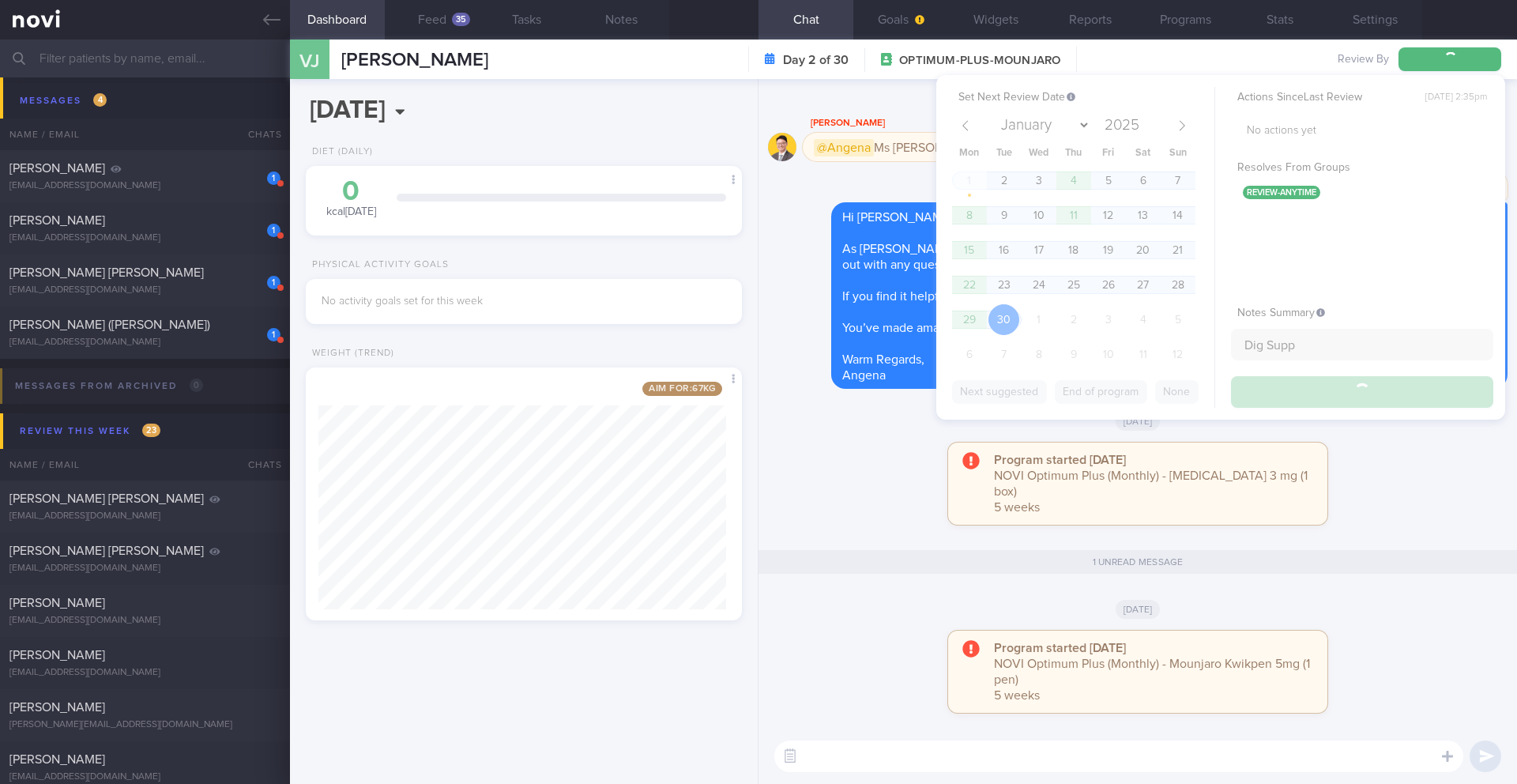
scroll to position [9410, 0]
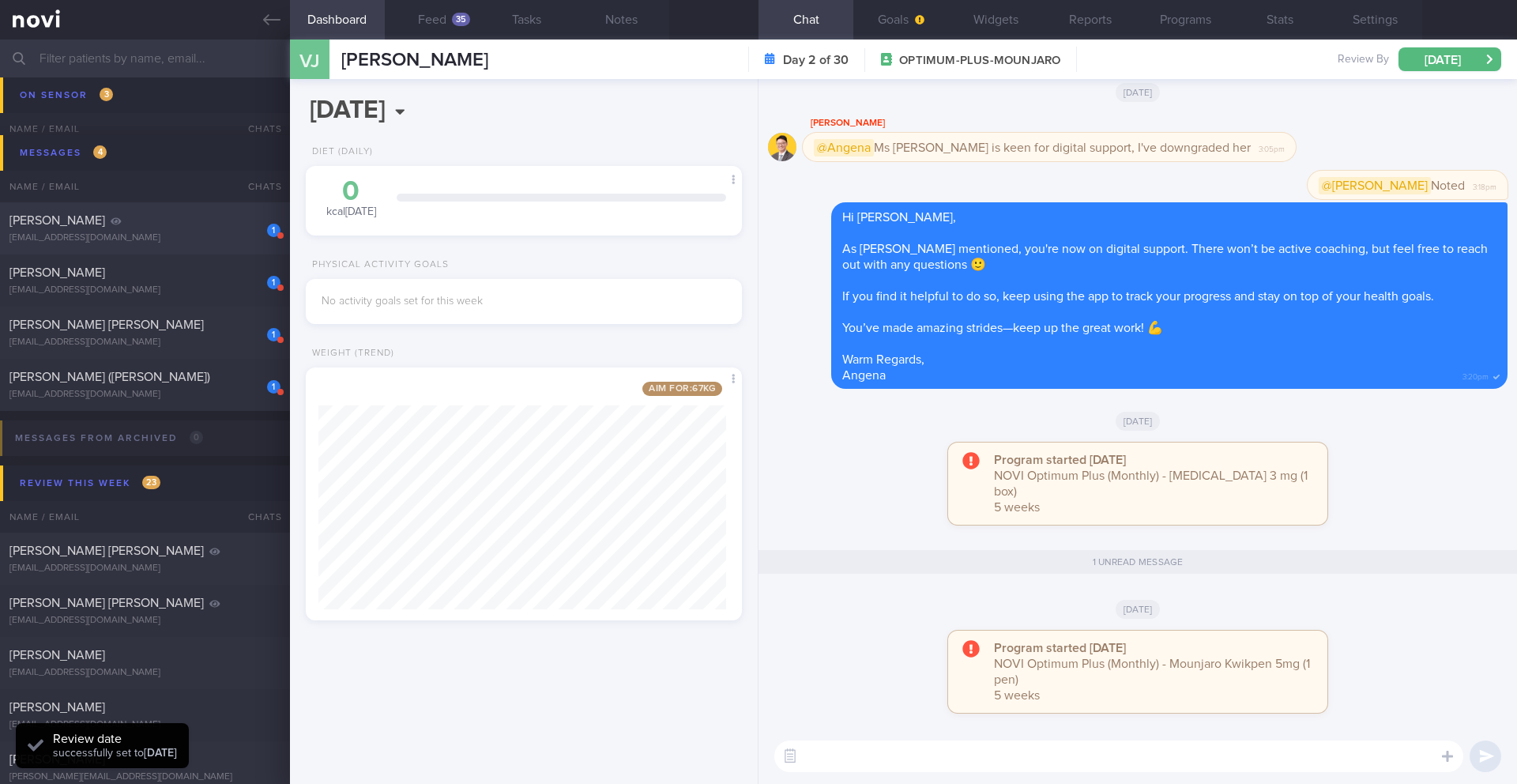
click at [142, 235] on div "[EMAIL_ADDRESS][DOMAIN_NAME]" at bounding box center [144, 238] width 271 height 12
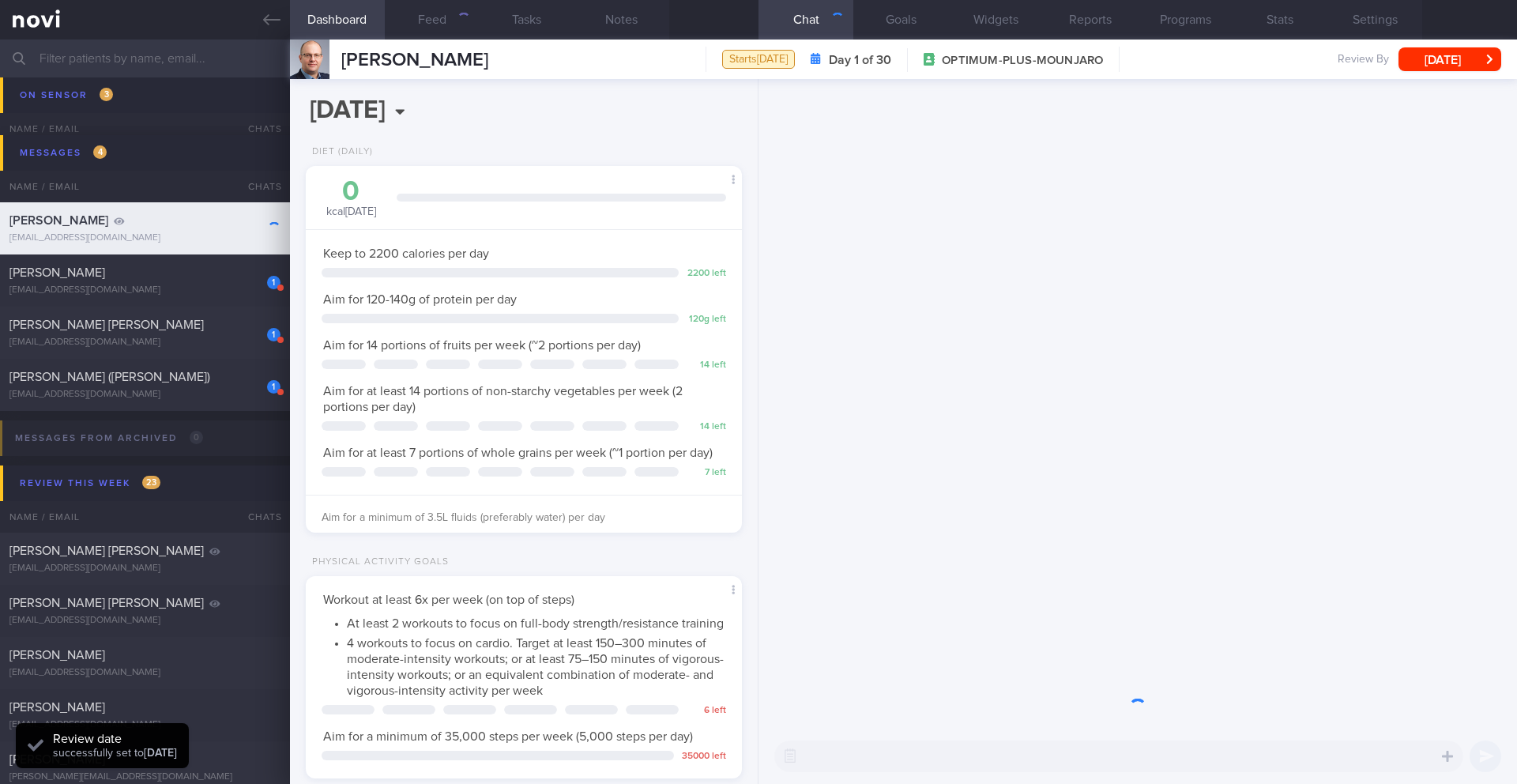
scroll to position [220, 397]
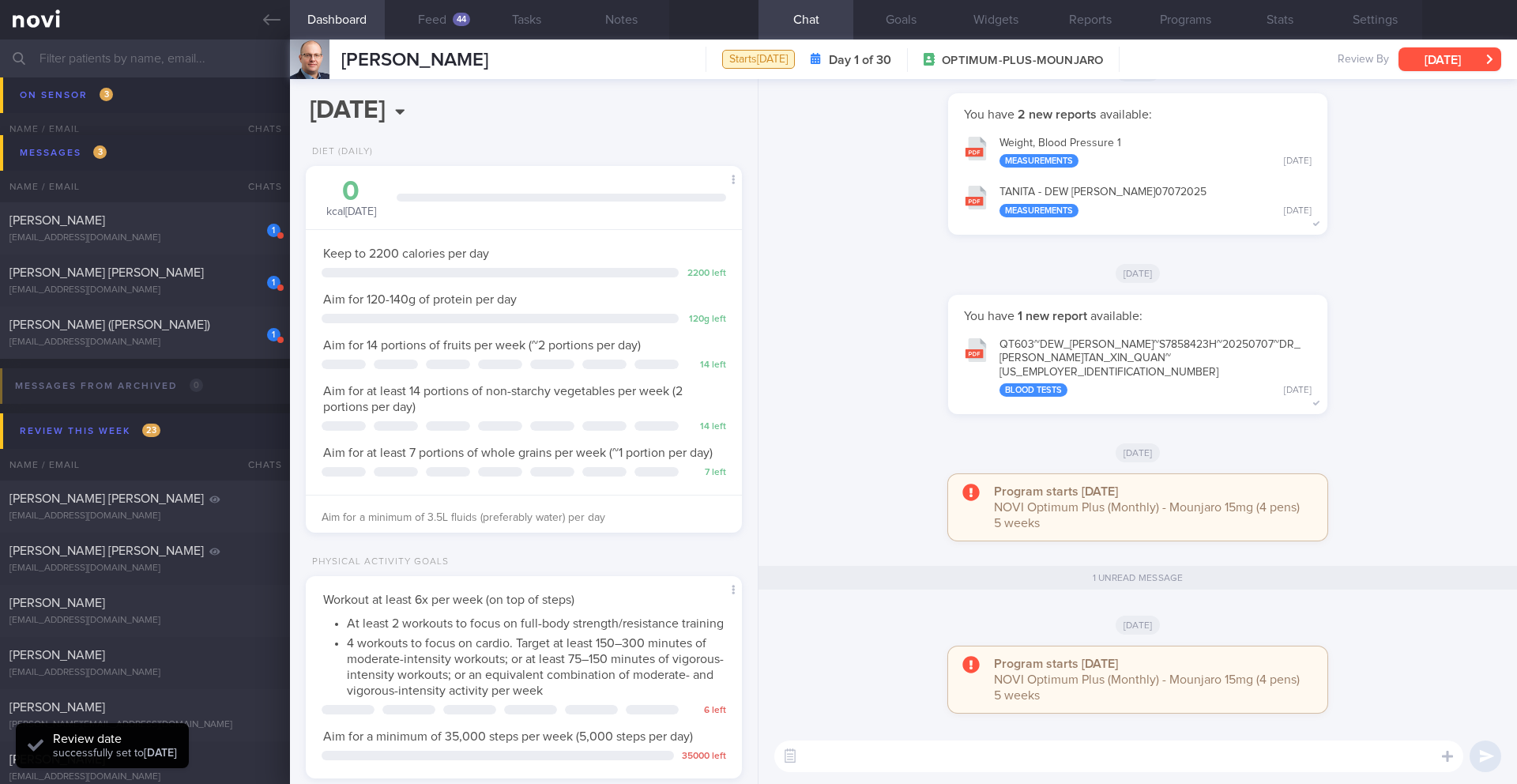
click at [1445, 60] on button "[DATE]" at bounding box center [1450, 59] width 103 height 24
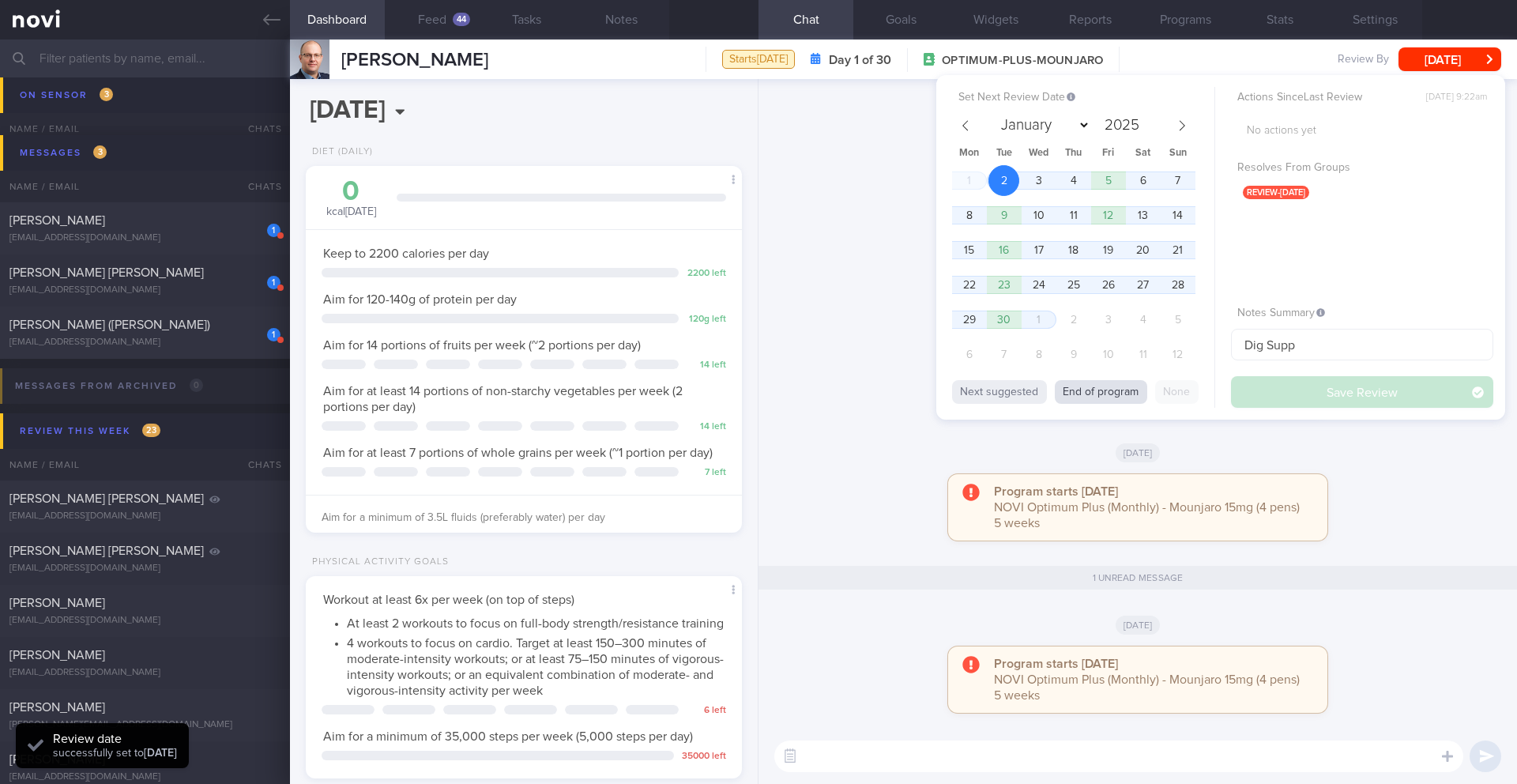
click at [1122, 397] on button "End of program" at bounding box center [1101, 392] width 93 height 24
select select "9"
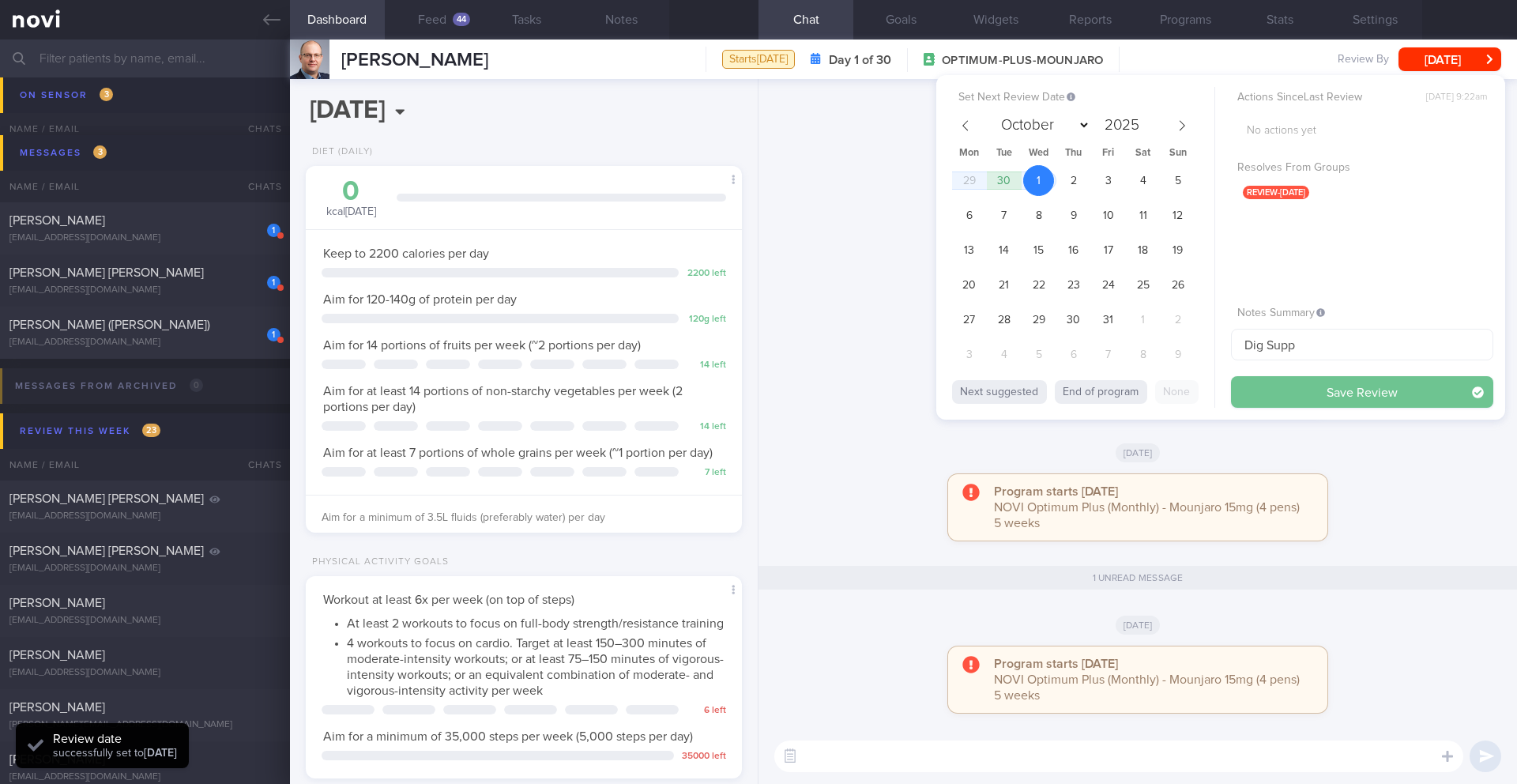
click at [1276, 382] on button "Save Review" at bounding box center [1362, 392] width 262 height 31
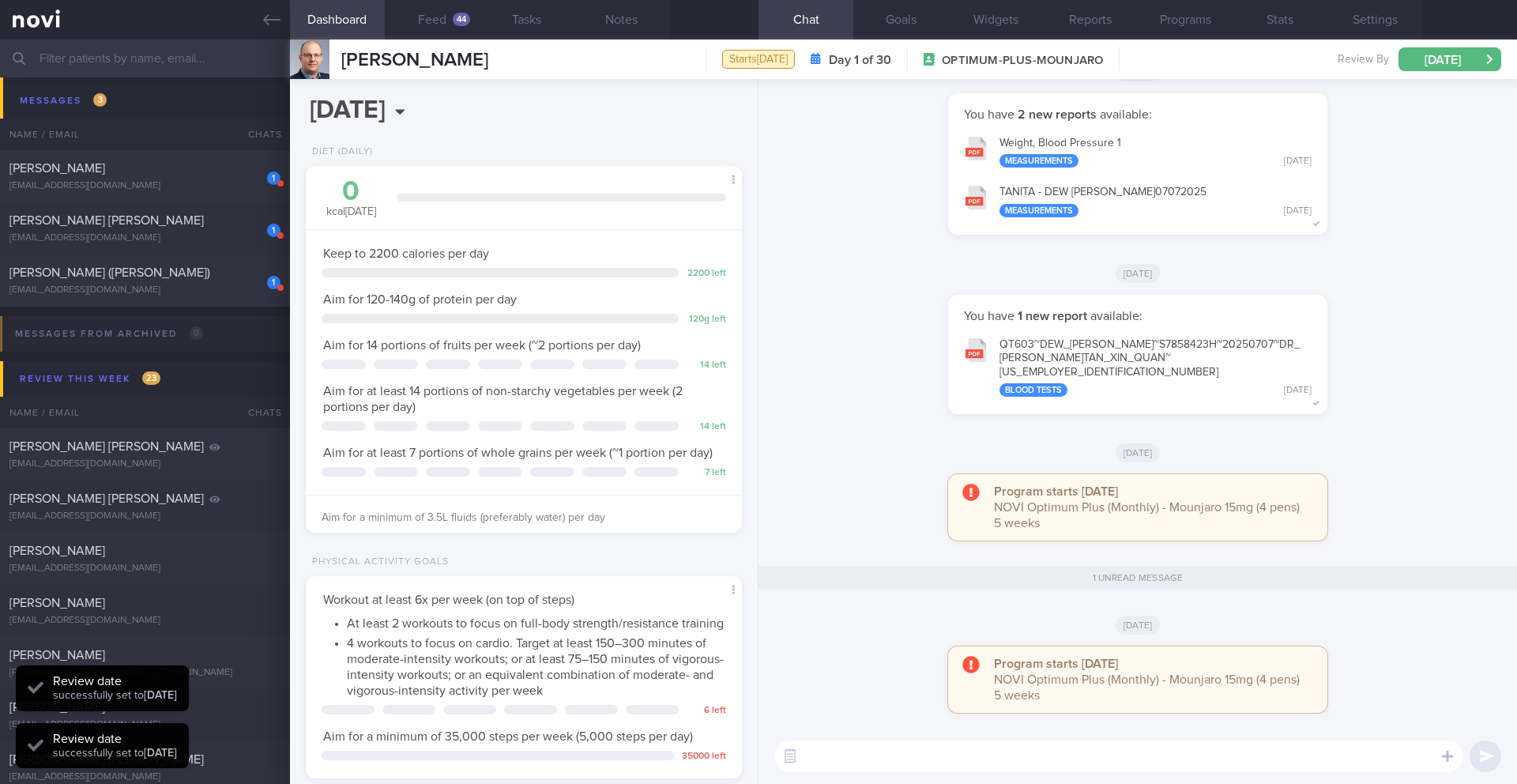
scroll to position [9357, 0]
